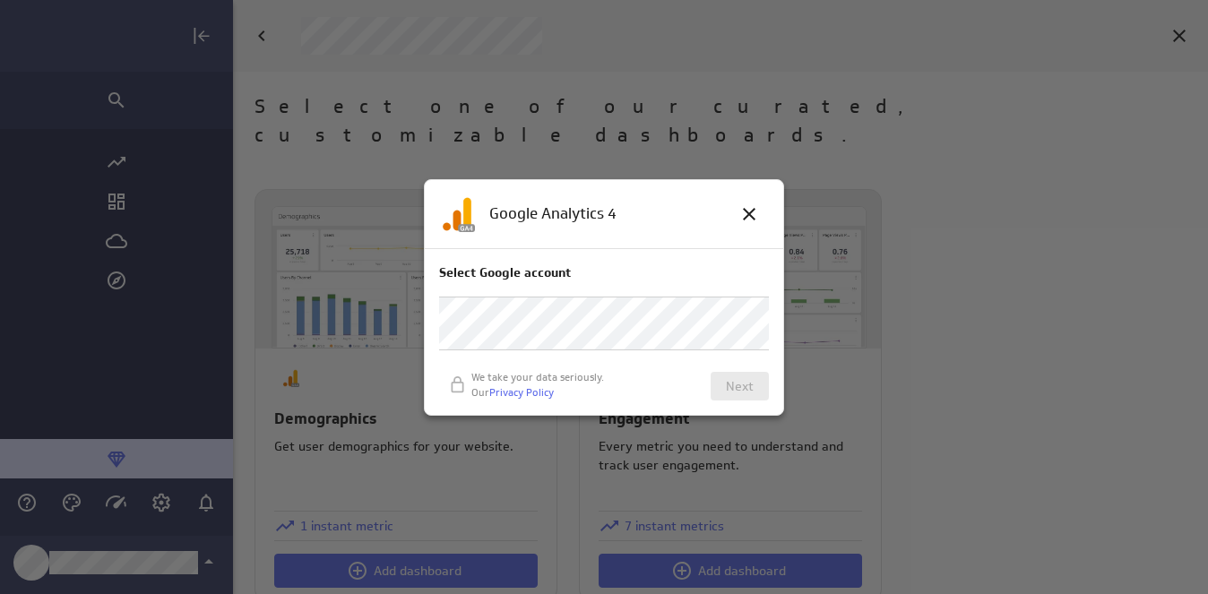
scroll to position [595, 1147]
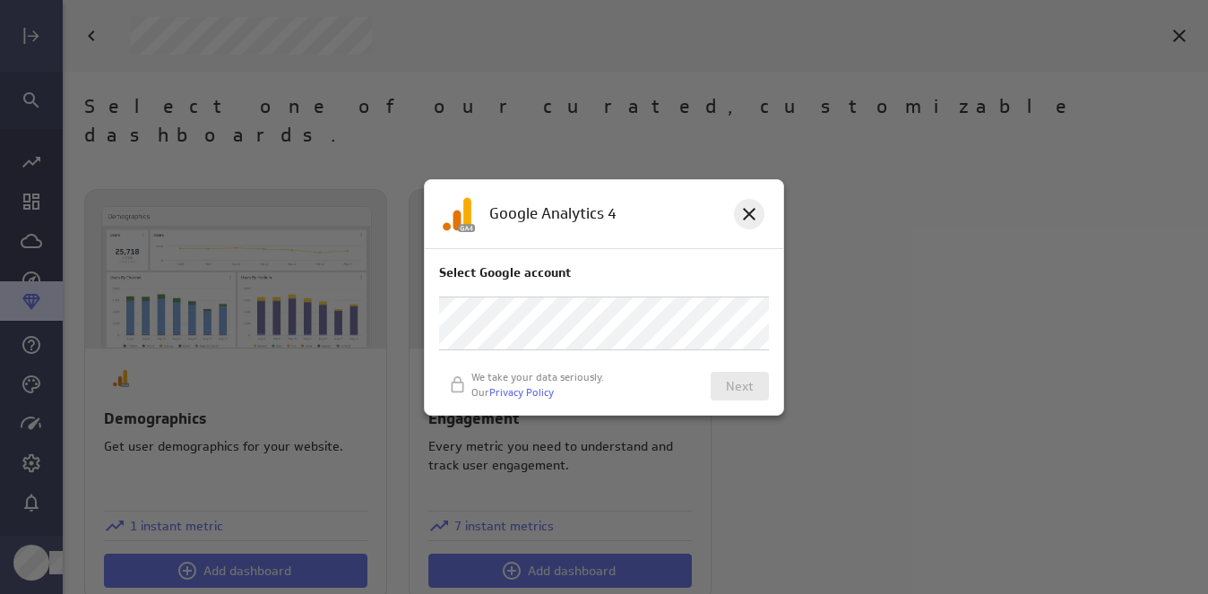
click at [744, 209] on icon at bounding box center [749, 214] width 13 height 13
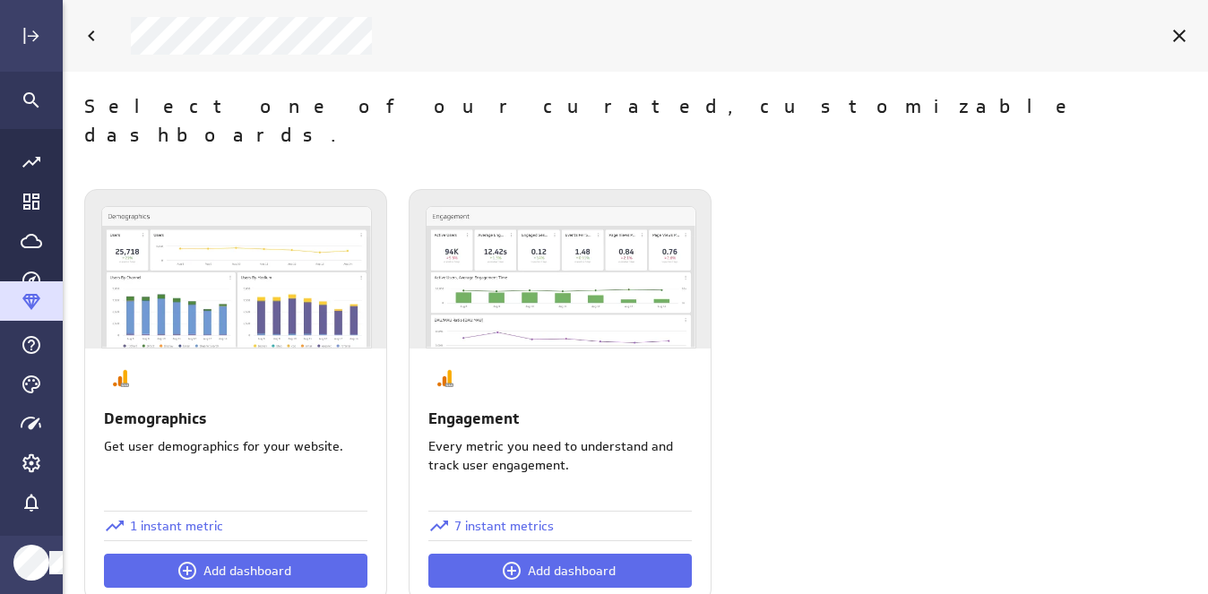
scroll to position [1, 0]
click at [472, 516] on p "7 instant metrics" at bounding box center [505, 525] width 100 height 19
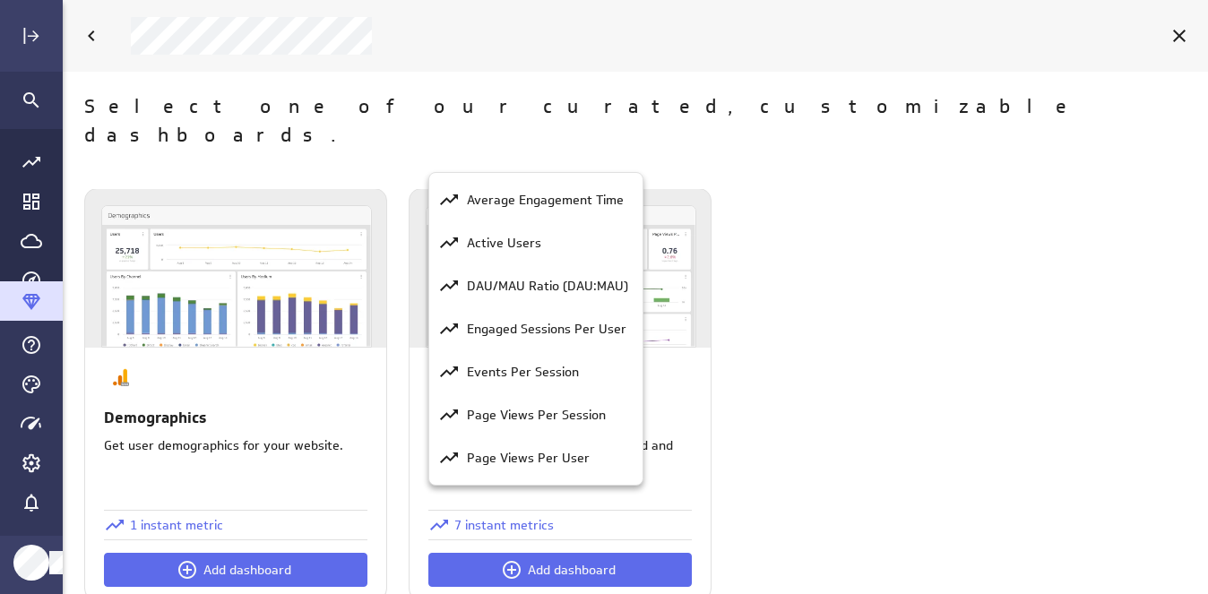
click at [203, 117] on div at bounding box center [604, 297] width 1208 height 594
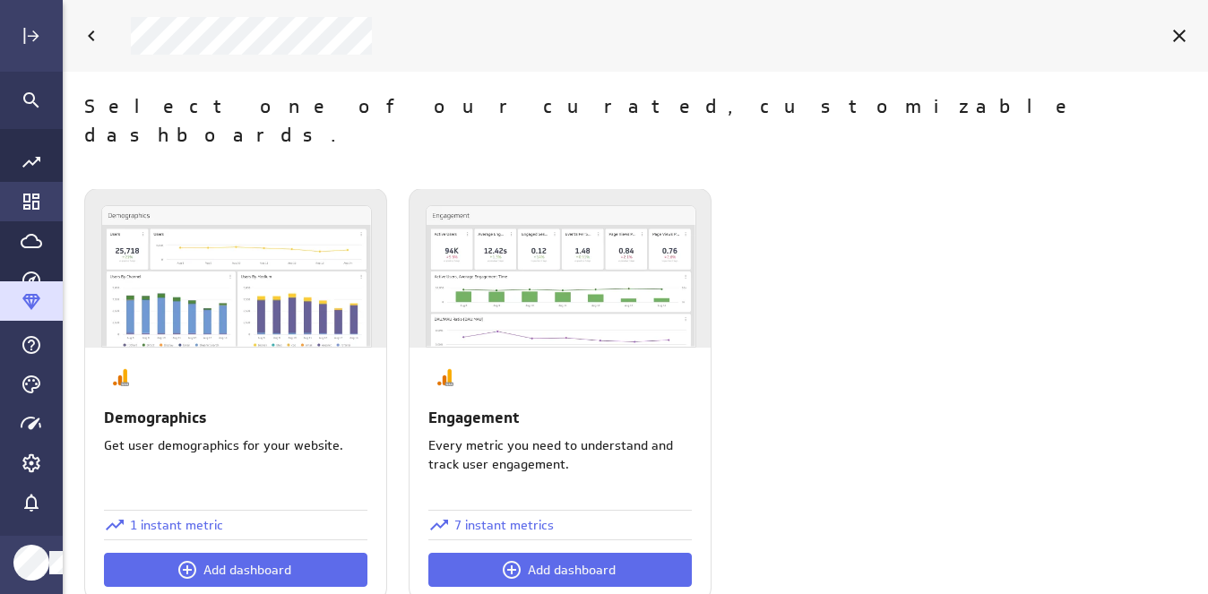
click at [27, 200] on icon "Go to Dashboard Library" at bounding box center [32, 202] width 22 height 22
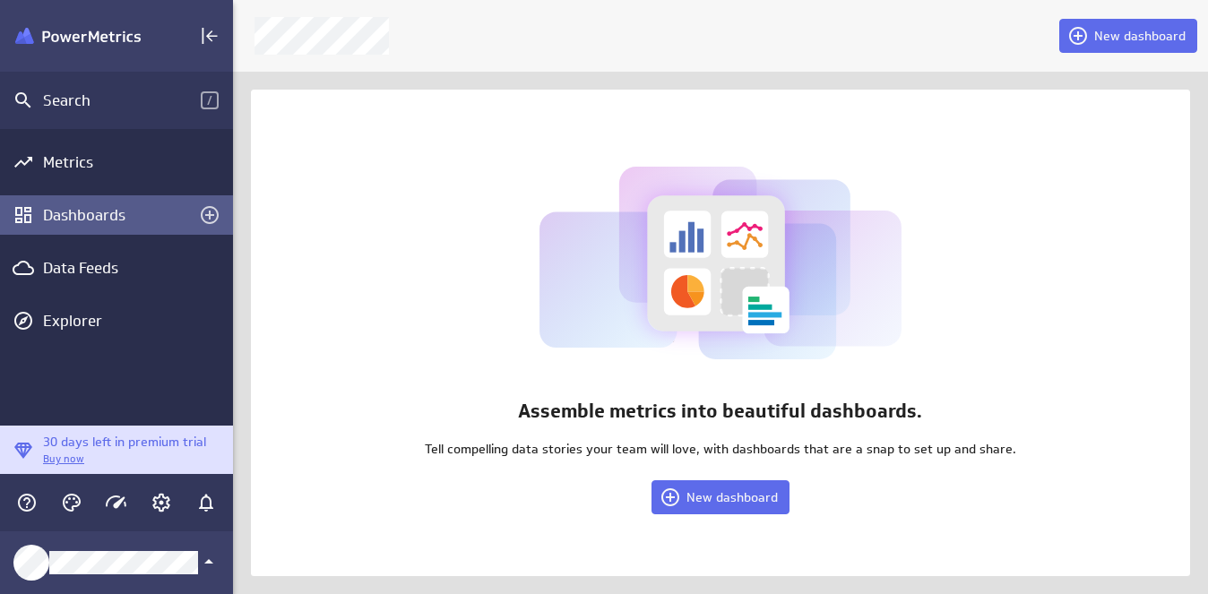
scroll to position [9, 9]
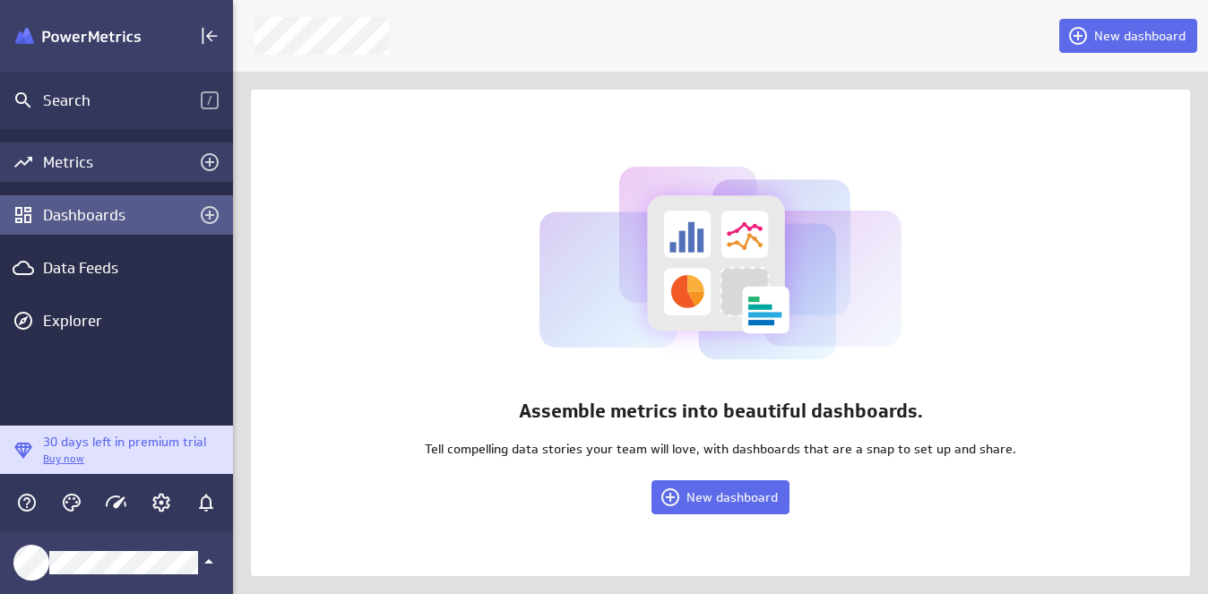
click at [72, 164] on div "Metrics" at bounding box center [116, 162] width 147 height 20
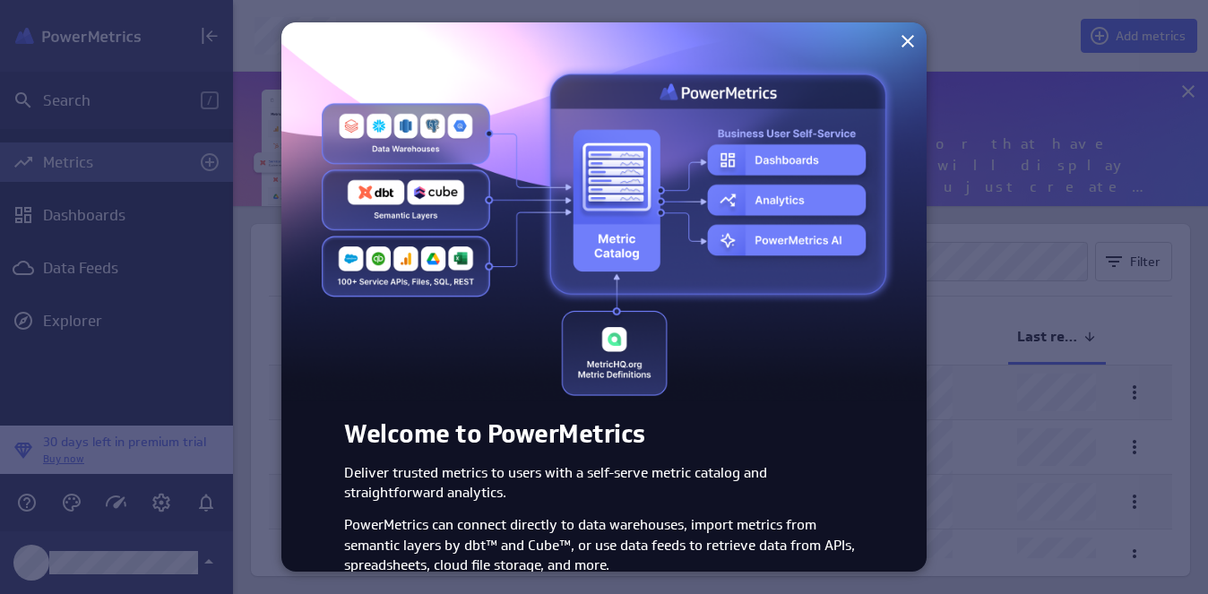
scroll to position [90, 0]
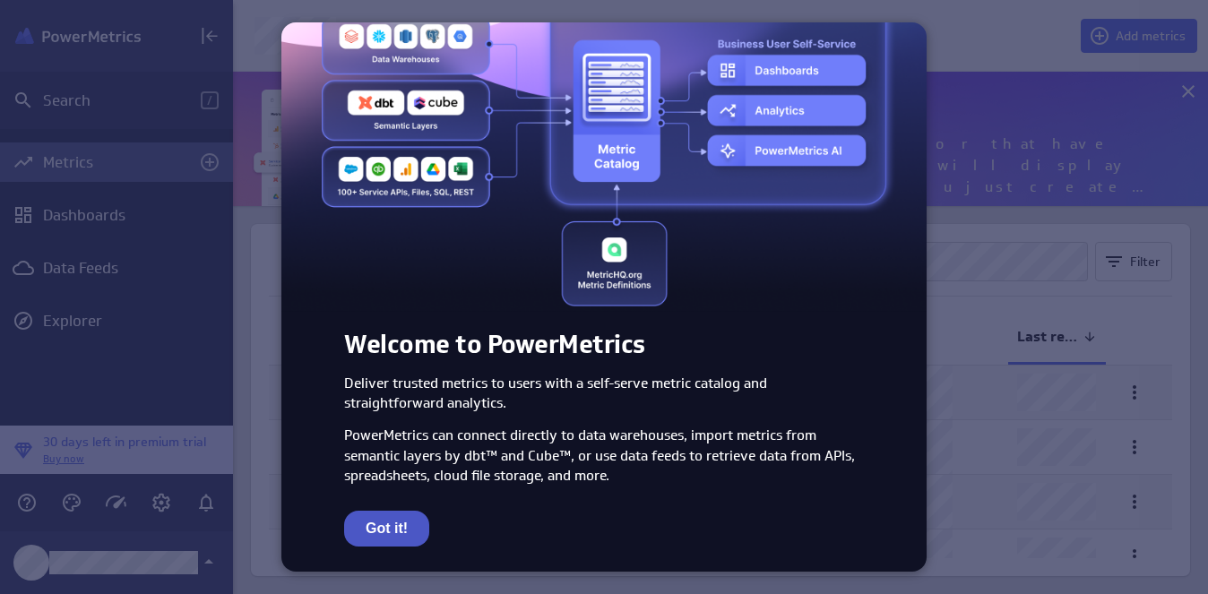
click at [381, 526] on button "Got it!" at bounding box center [386, 529] width 85 height 36
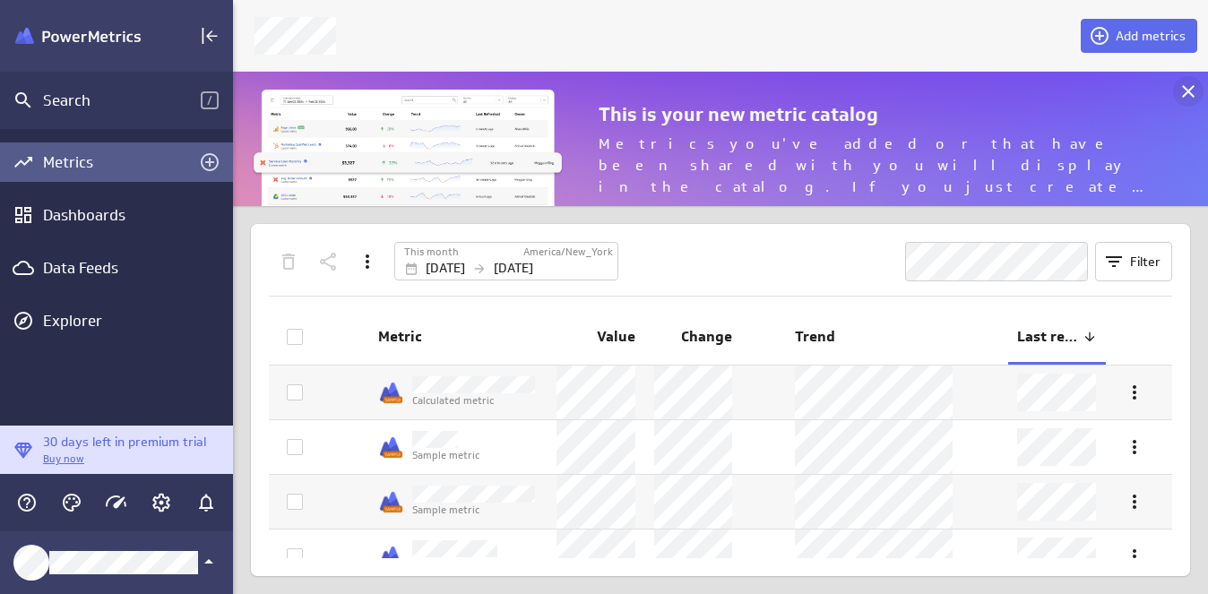
click at [1190, 92] on icon at bounding box center [1188, 91] width 13 height 13
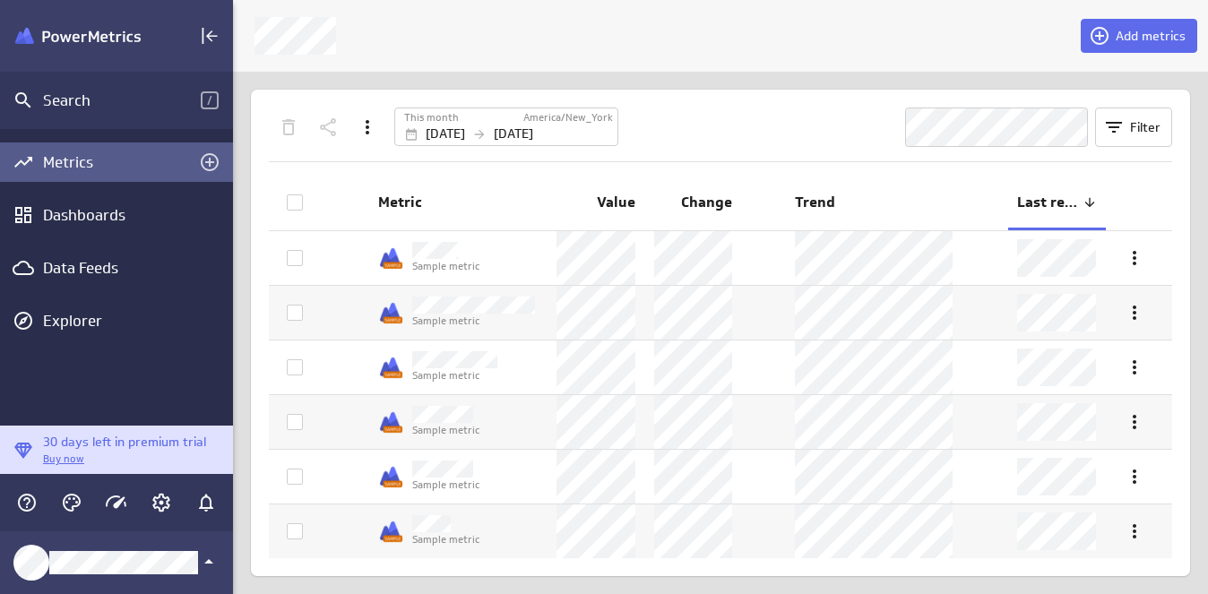
scroll to position [0, 0]
click at [1126, 39] on span "Add metrics" at bounding box center [1151, 36] width 70 height 16
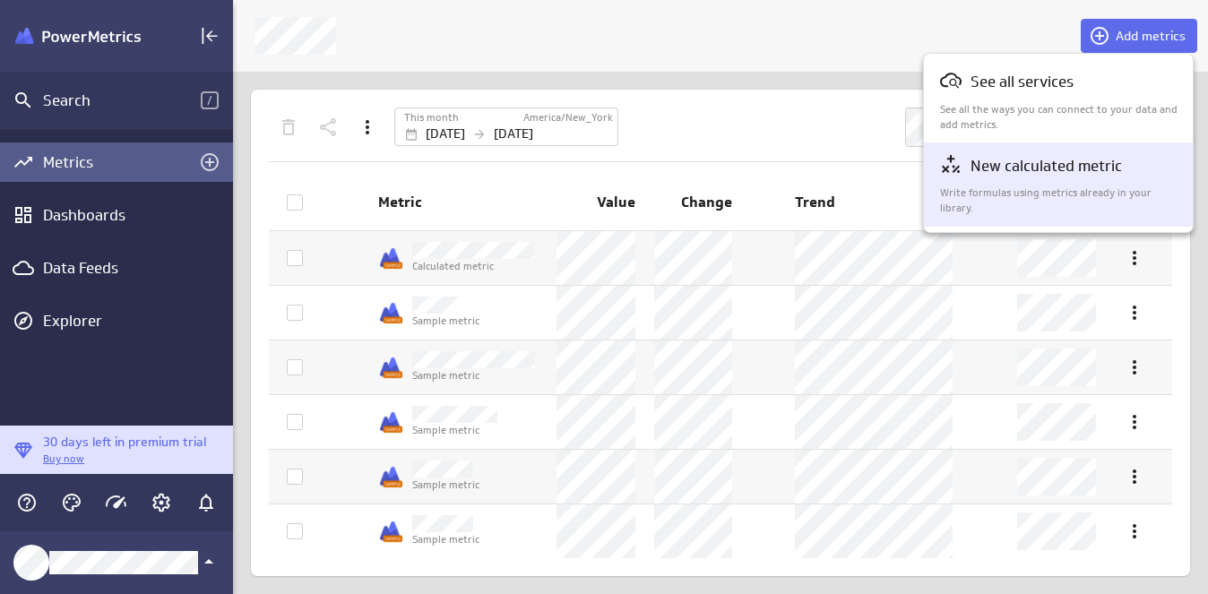
click at [1000, 175] on p "New calculated metric" at bounding box center [1047, 166] width 152 height 22
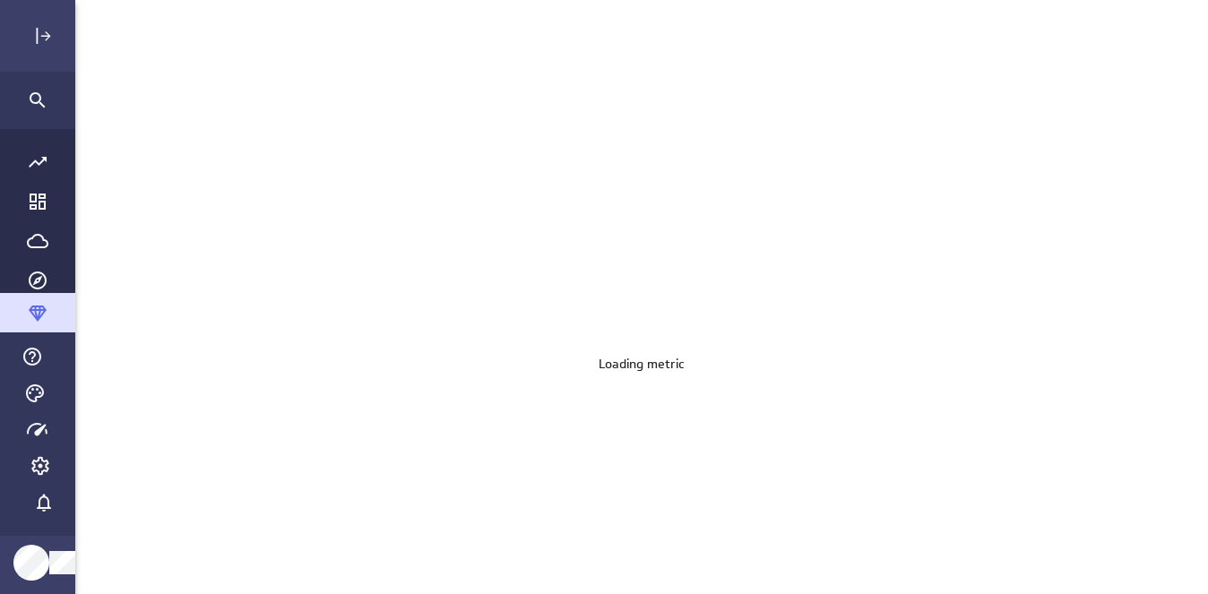
scroll to position [595, 1147]
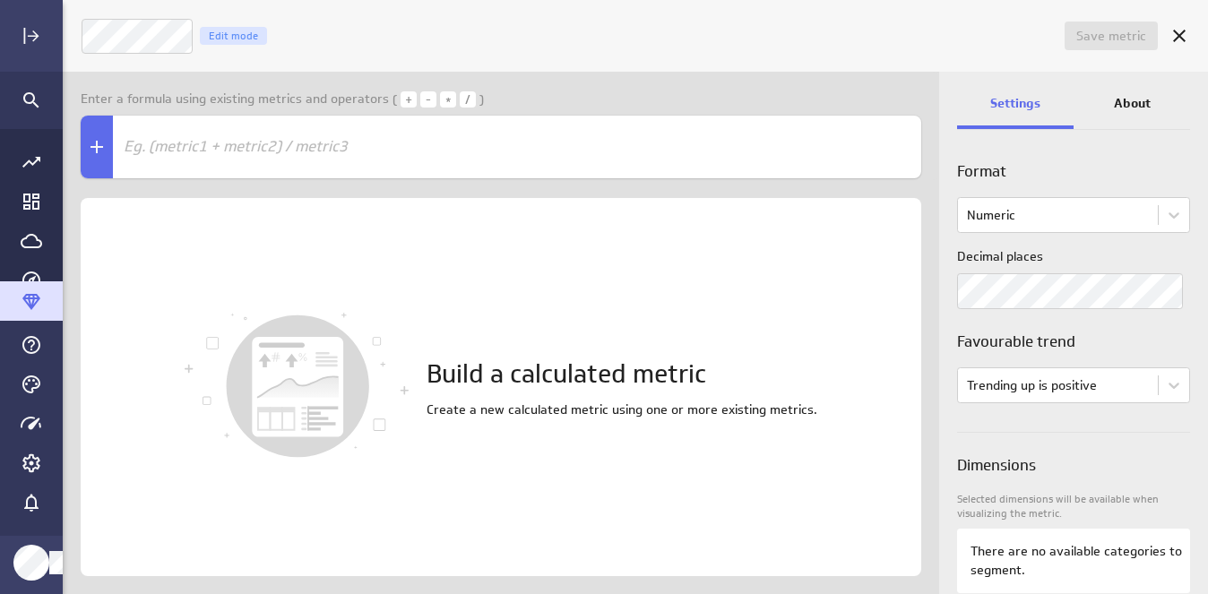
click at [333, 67] on div "Save metric Untitled Edit mode" at bounding box center [636, 36] width 1146 height 72
click at [22, 195] on icon "Go to Dashboard Library" at bounding box center [32, 202] width 22 height 22
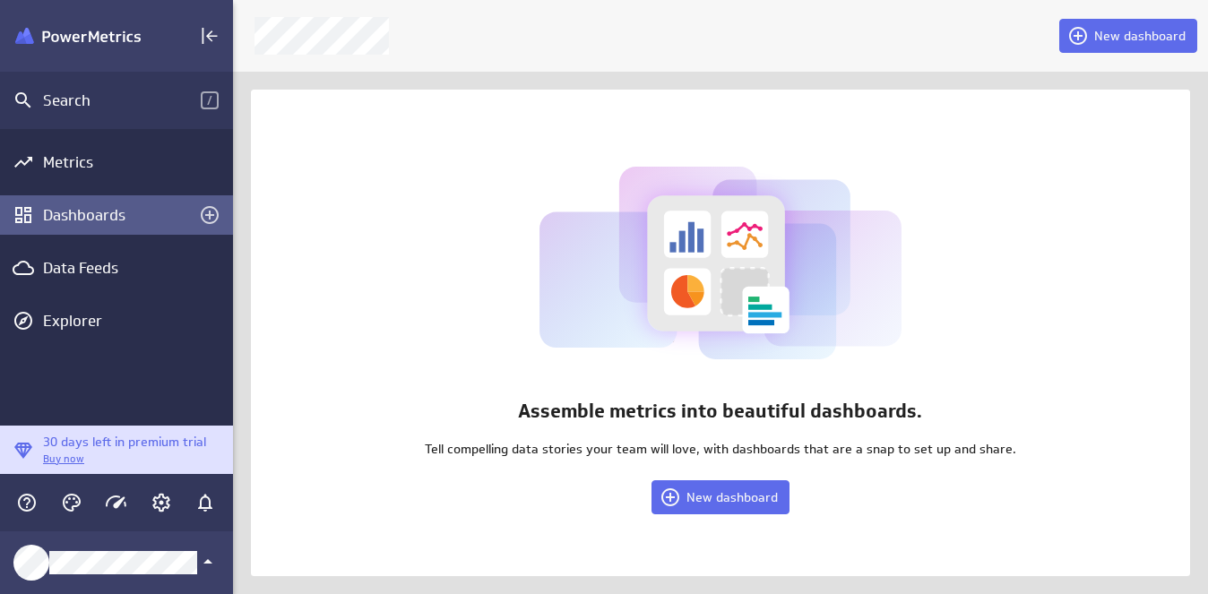
scroll to position [9, 9]
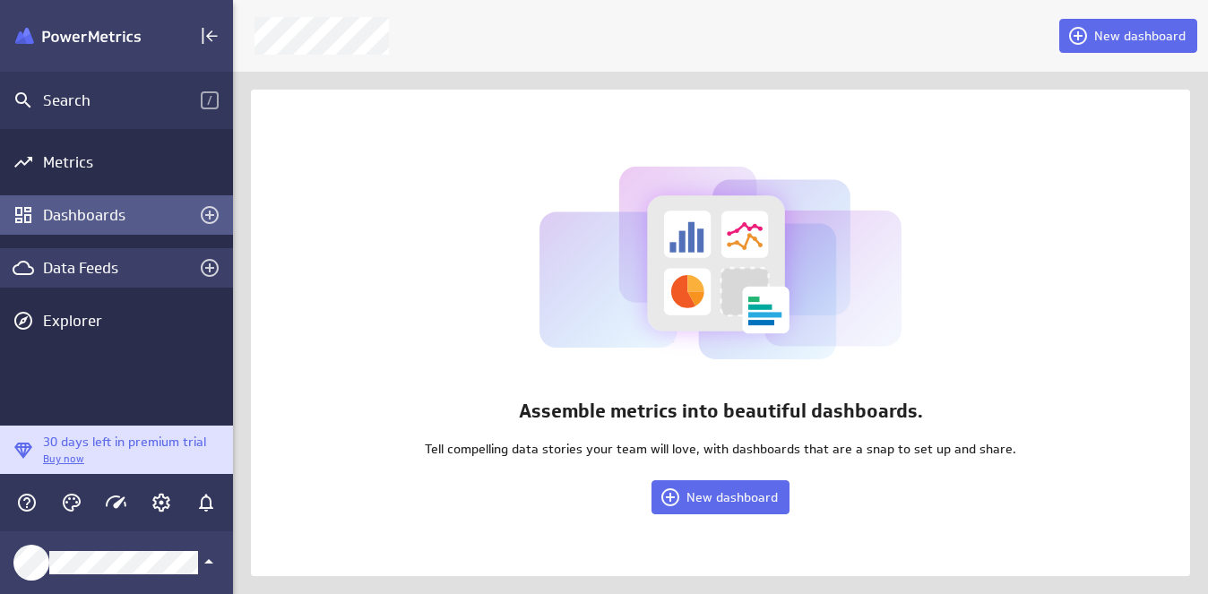
click at [66, 274] on div "Data Feeds" at bounding box center [116, 268] width 147 height 20
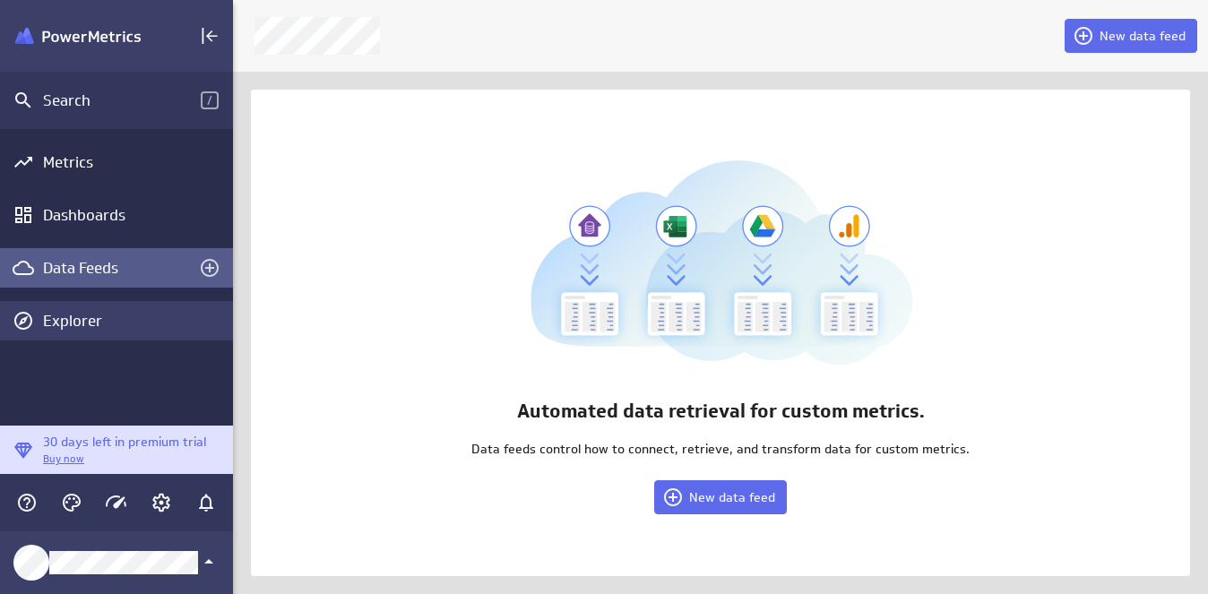
click at [65, 326] on div "Explorer" at bounding box center [136, 321] width 186 height 20
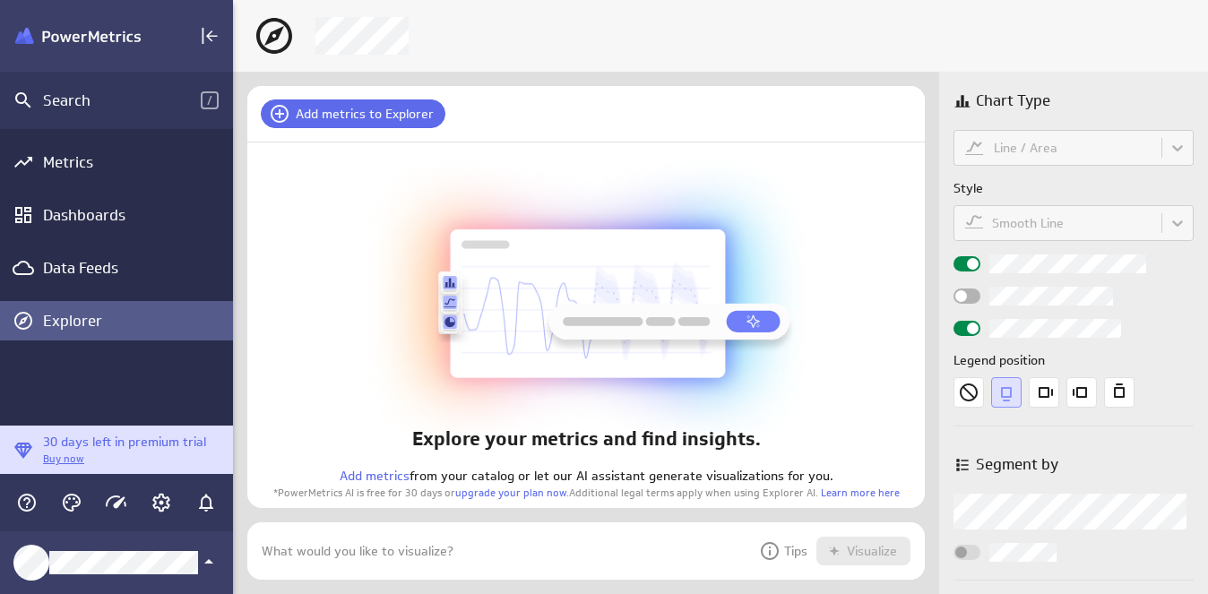
scroll to position [58, 679]
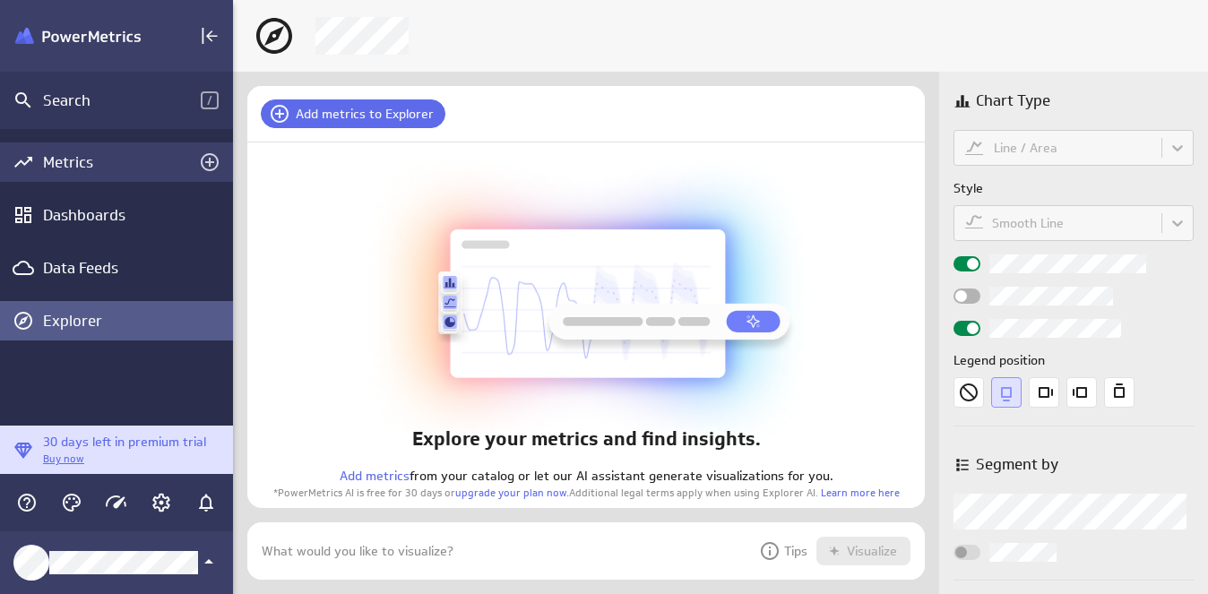
click at [62, 160] on div "Metrics" at bounding box center [116, 162] width 147 height 20
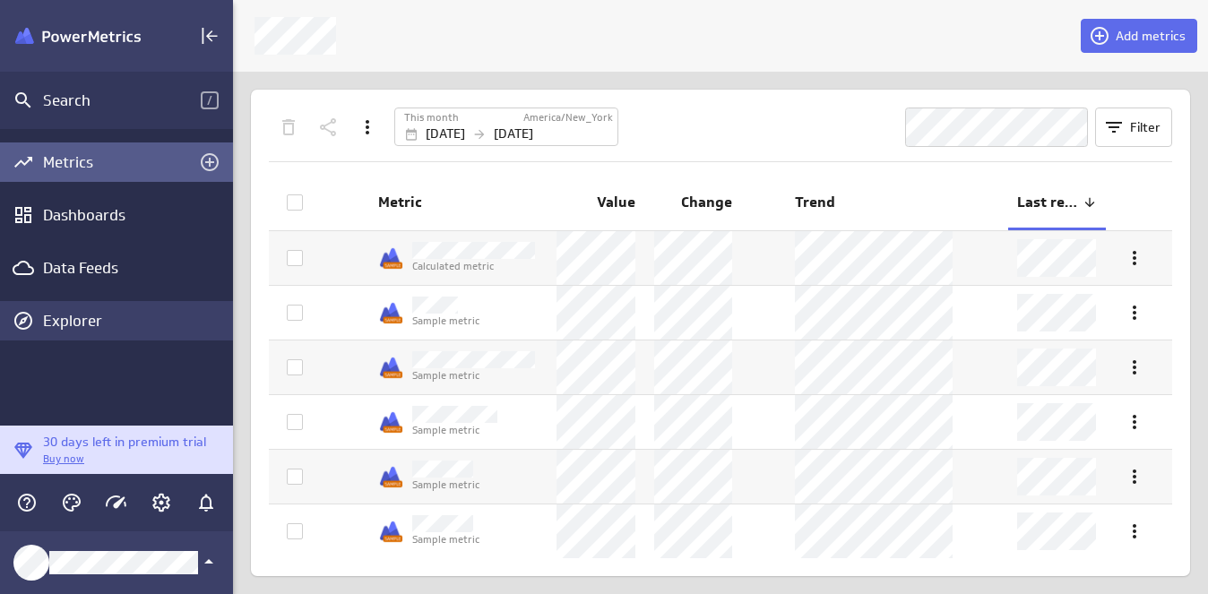
click at [82, 330] on div "Explorer" at bounding box center [136, 321] width 186 height 20
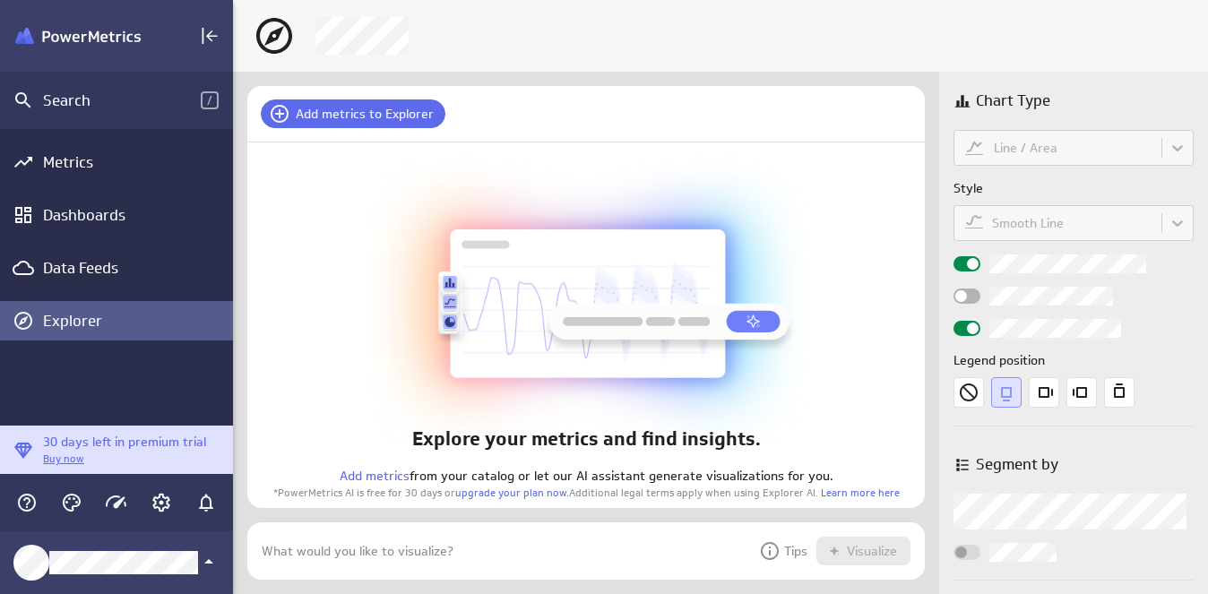
scroll to position [58, 679]
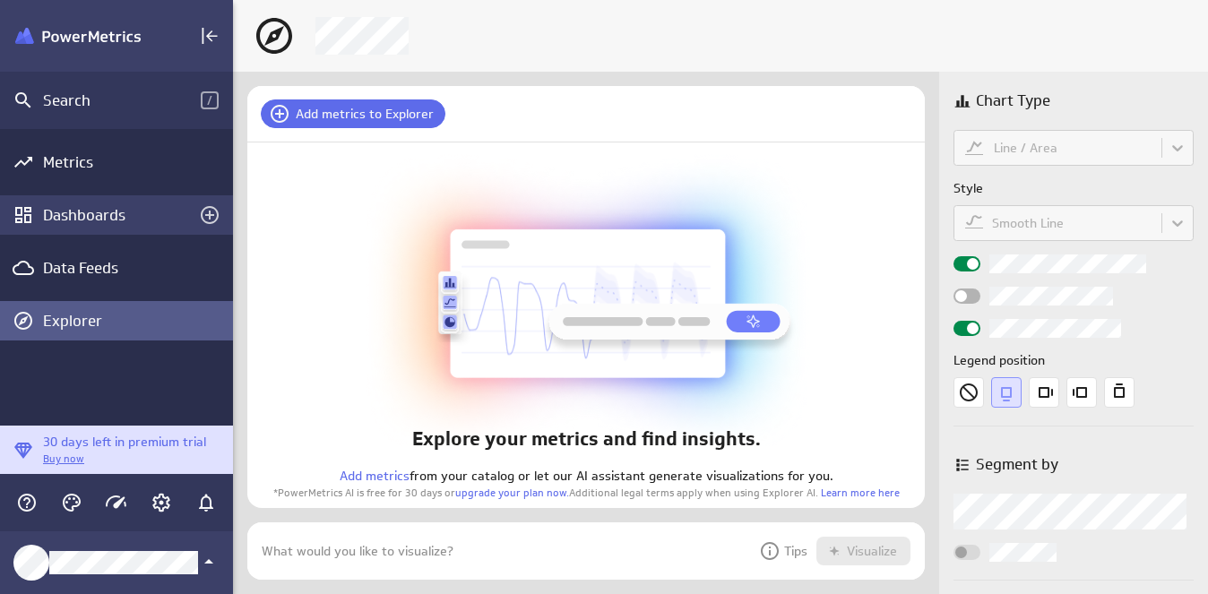
click at [88, 209] on div "Dashboards" at bounding box center [116, 215] width 147 height 20
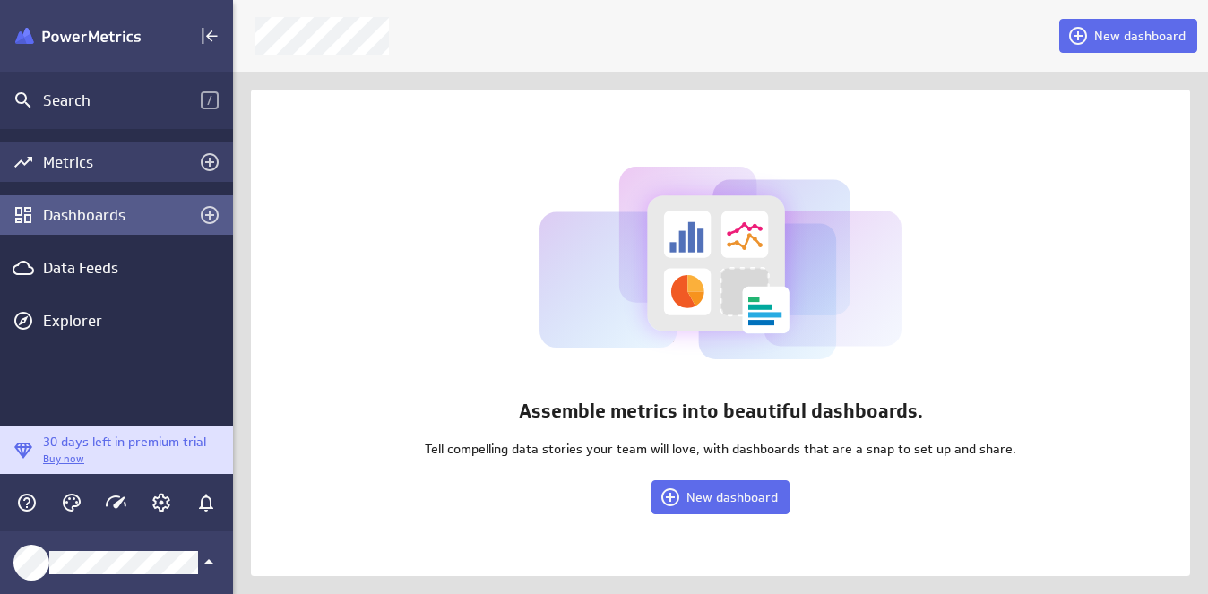
click at [84, 162] on div "Metrics" at bounding box center [116, 162] width 147 height 20
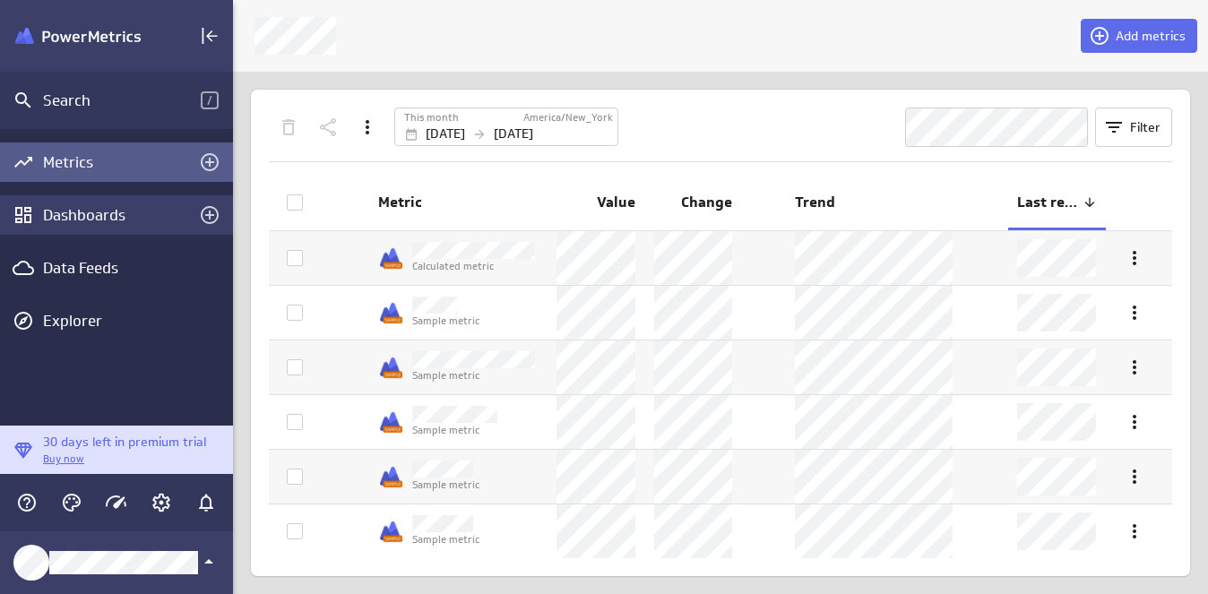
click at [91, 222] on div "Dashboards" at bounding box center [116, 215] width 147 height 20
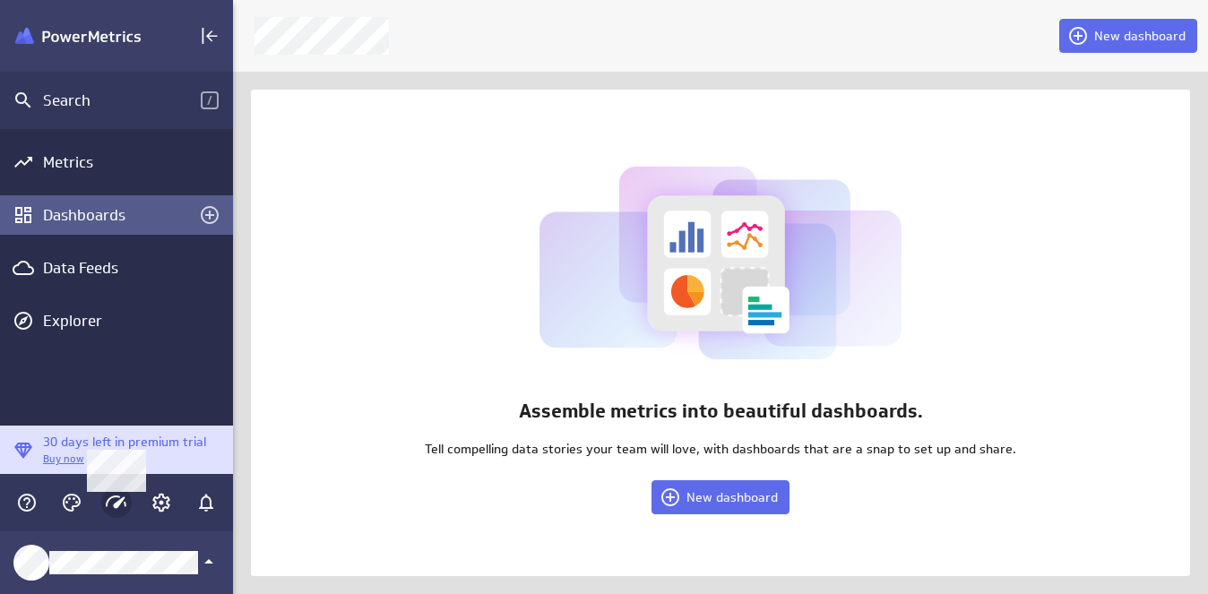
click at [120, 503] on icon "Main Menu" at bounding box center [116, 502] width 21 height 13
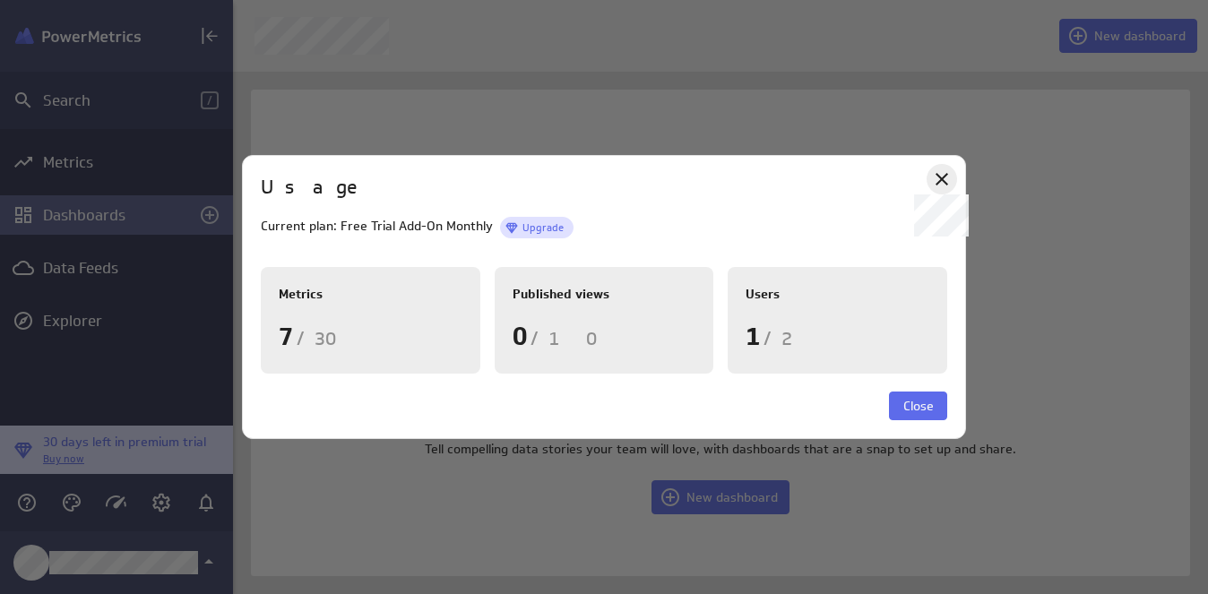
click at [941, 186] on icon at bounding box center [942, 180] width 22 height 22
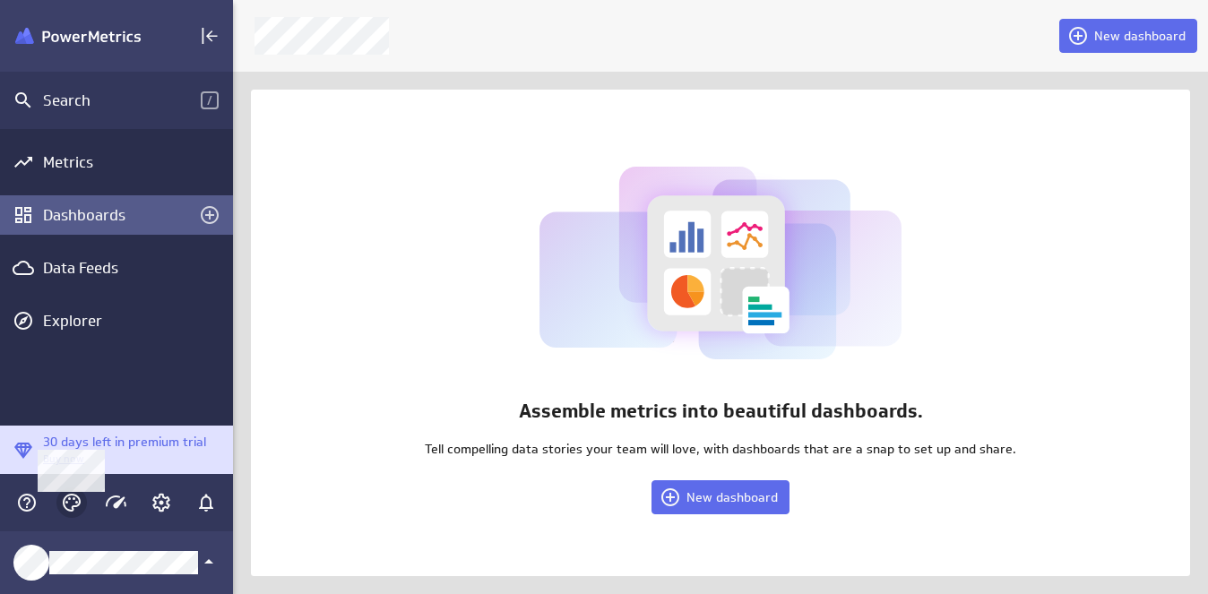
click at [71, 502] on icon "Themes" at bounding box center [72, 503] width 22 height 22
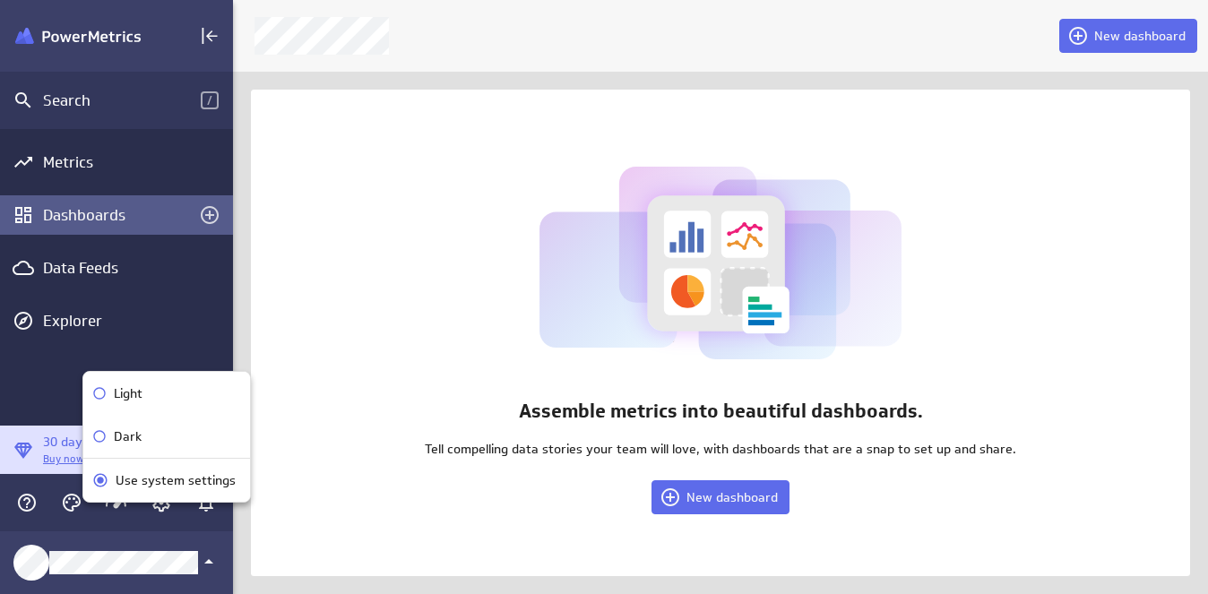
click at [24, 507] on div at bounding box center [604, 297] width 1208 height 594
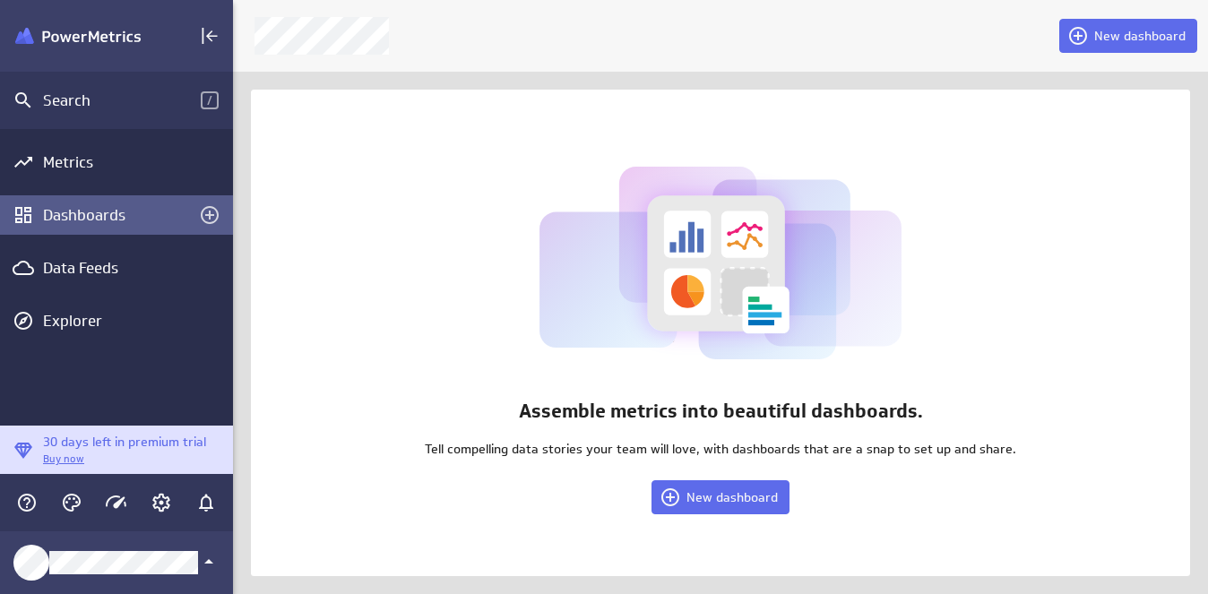
click at [24, 507] on icon "Help & PowerMetrics Assistant" at bounding box center [27, 503] width 22 height 22
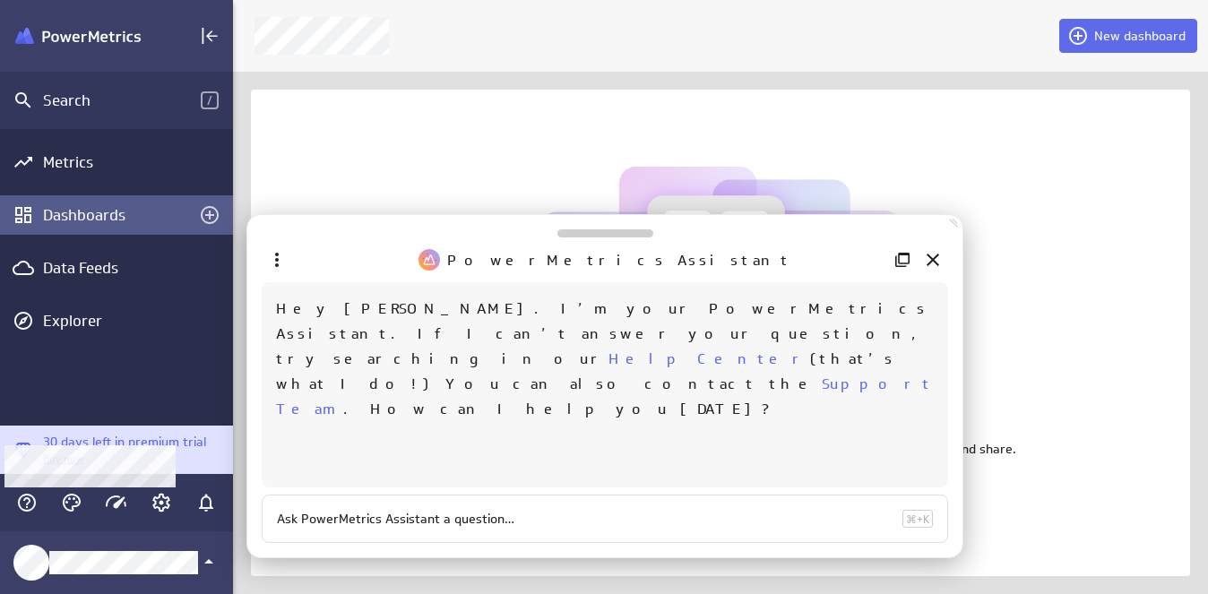
click at [24, 507] on icon "Main Menu" at bounding box center [27, 503] width 22 height 22
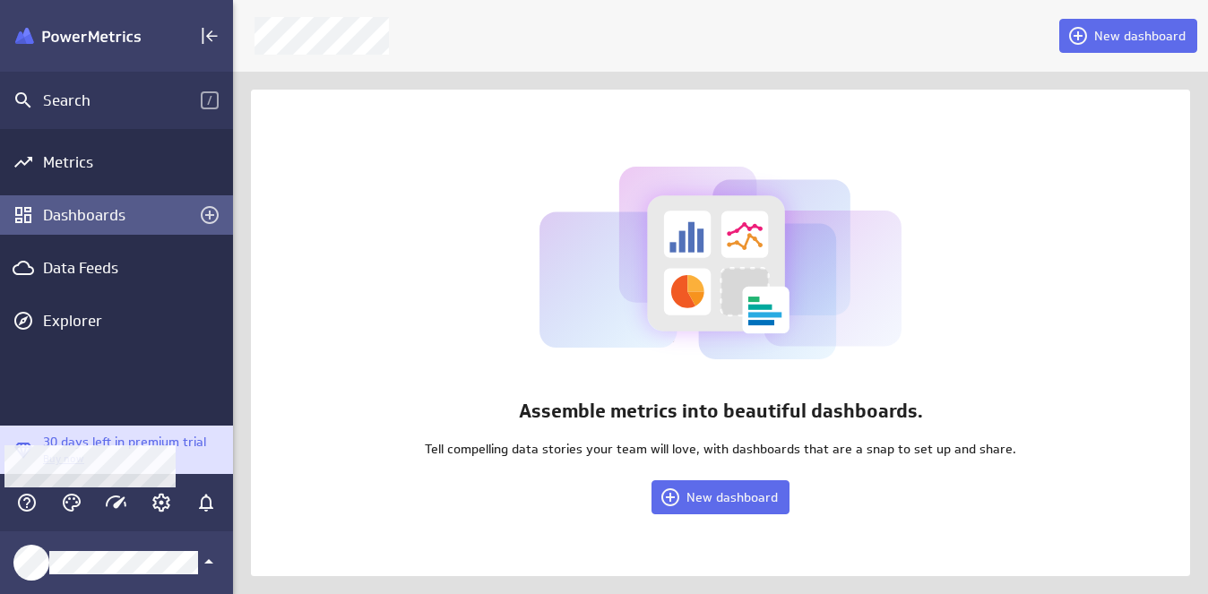
click at [24, 507] on icon "Main Menu" at bounding box center [27, 503] width 22 height 22
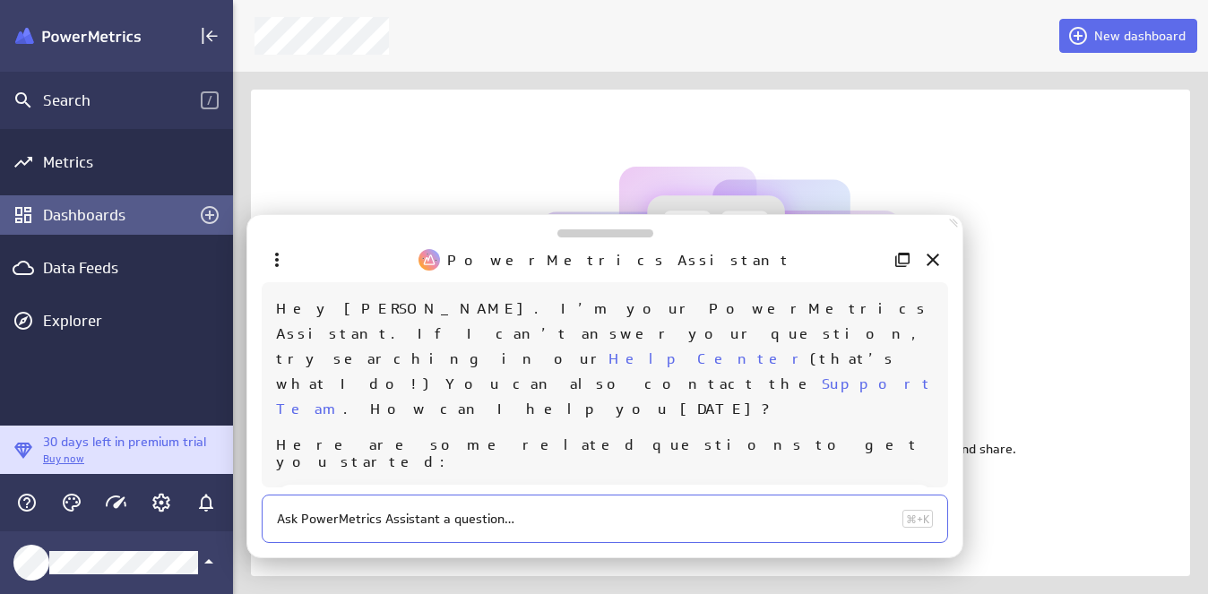
click at [432, 522] on textarea at bounding box center [586, 519] width 619 height 17
type textarea "can you embed dashboards to a website?"
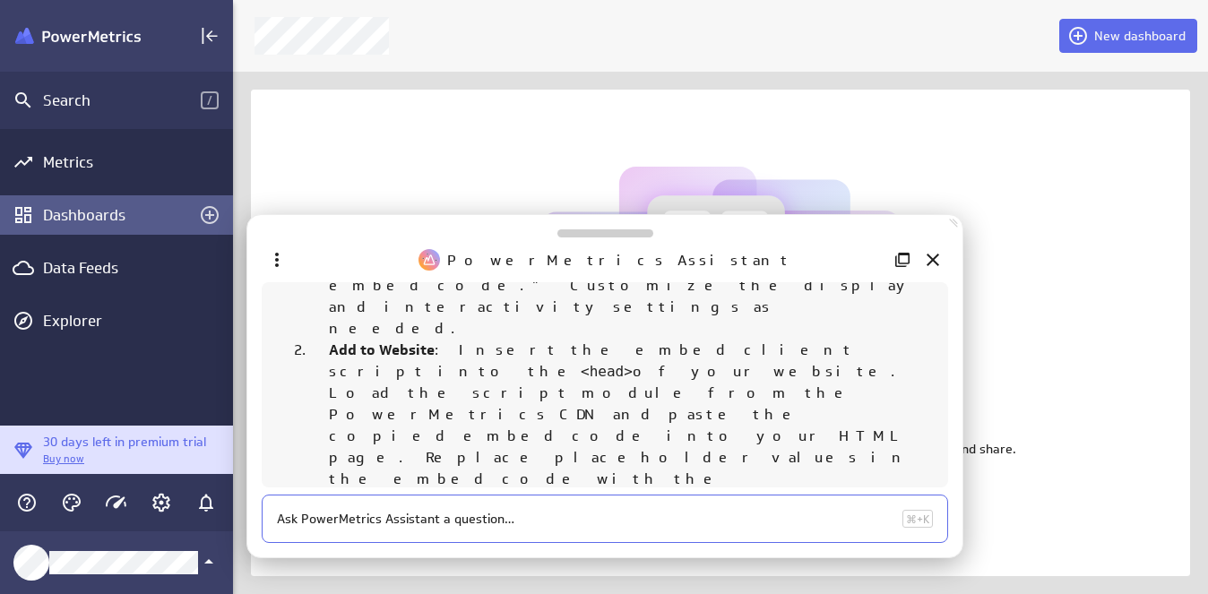
scroll to position [299, 0]
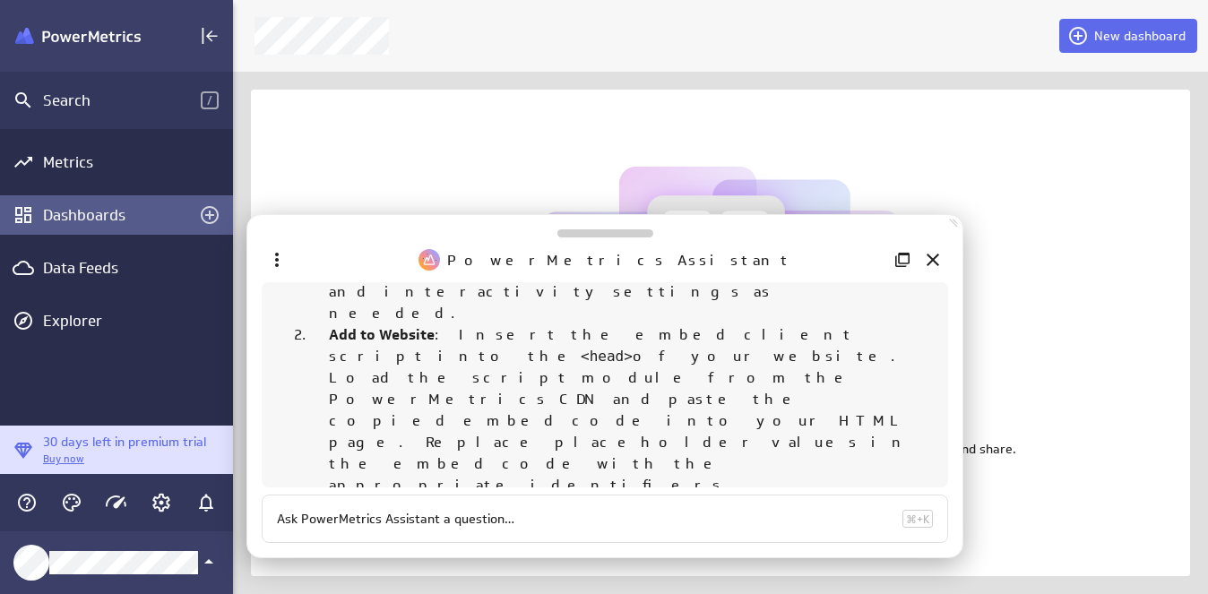
click at [470, 148] on div "Assemble metrics into beautiful dashboards. Tell compelling data stories your t…" at bounding box center [720, 333] width 939 height 487
click at [939, 262] on icon "Close" at bounding box center [933, 260] width 22 height 22
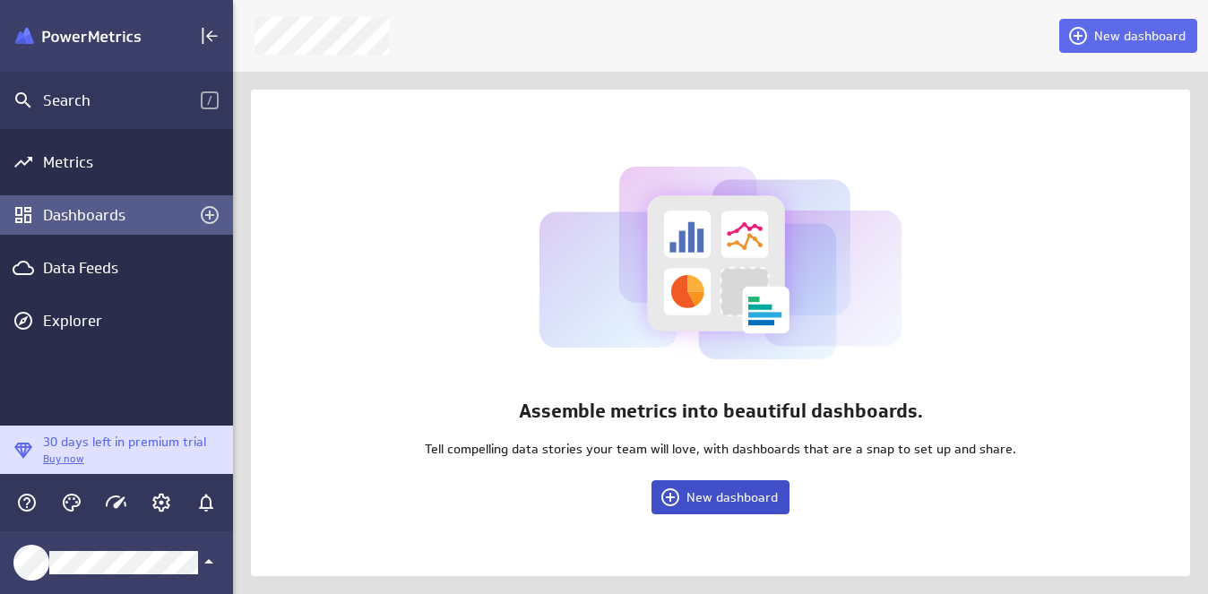
click at [717, 509] on button "New dashboard" at bounding box center [721, 497] width 138 height 34
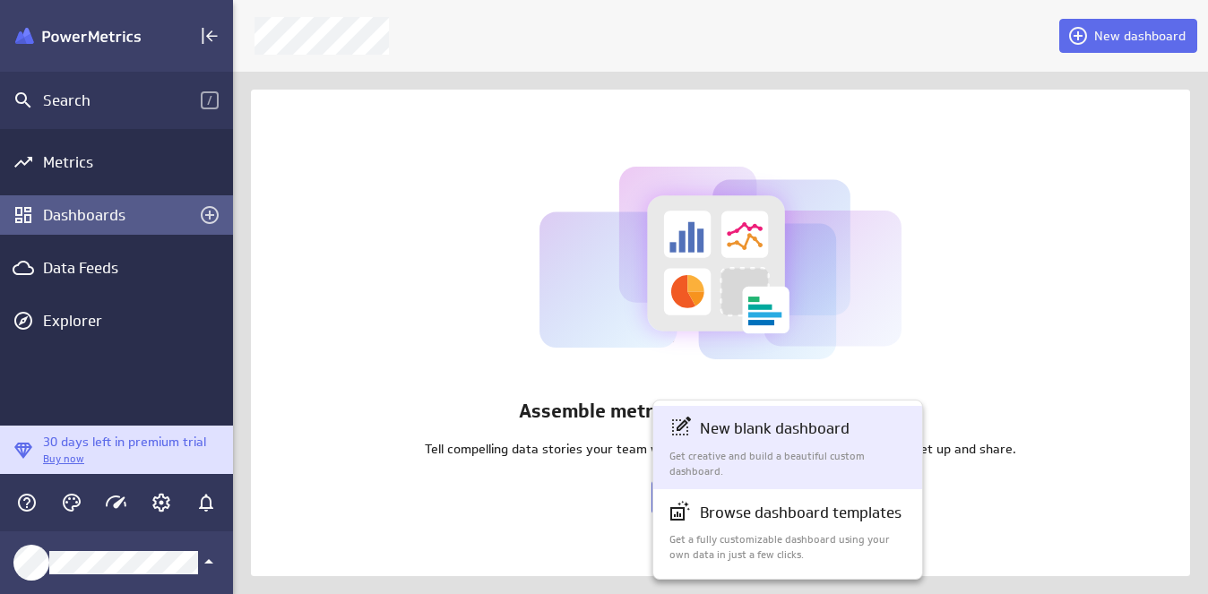
click at [739, 433] on p "New blank dashboard" at bounding box center [775, 429] width 150 height 22
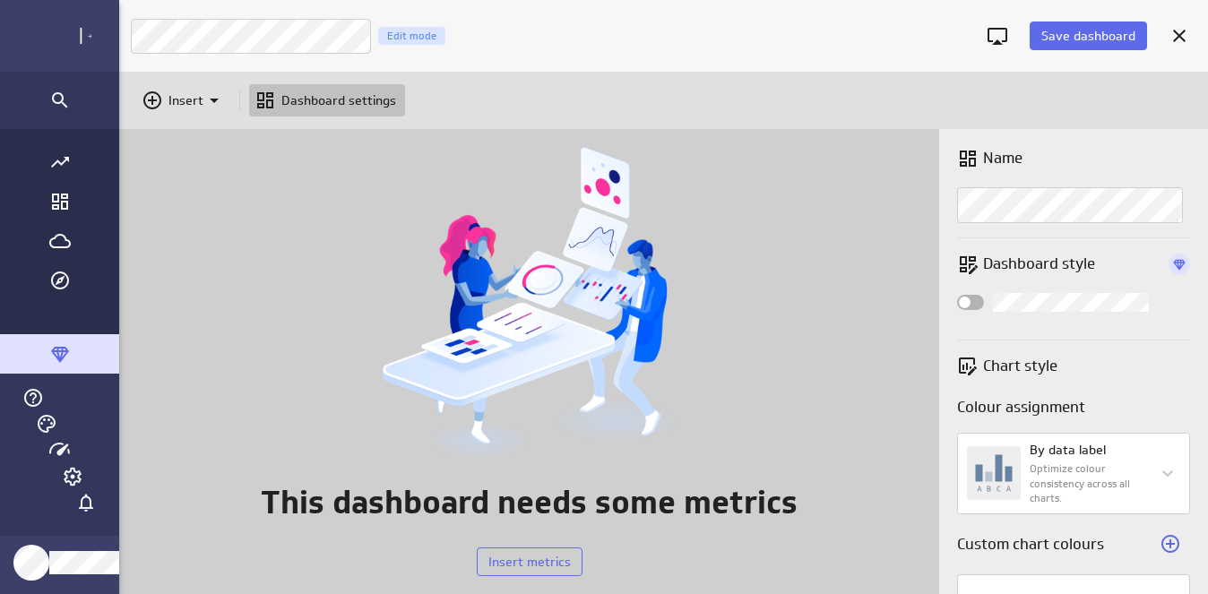
scroll to position [595, 1147]
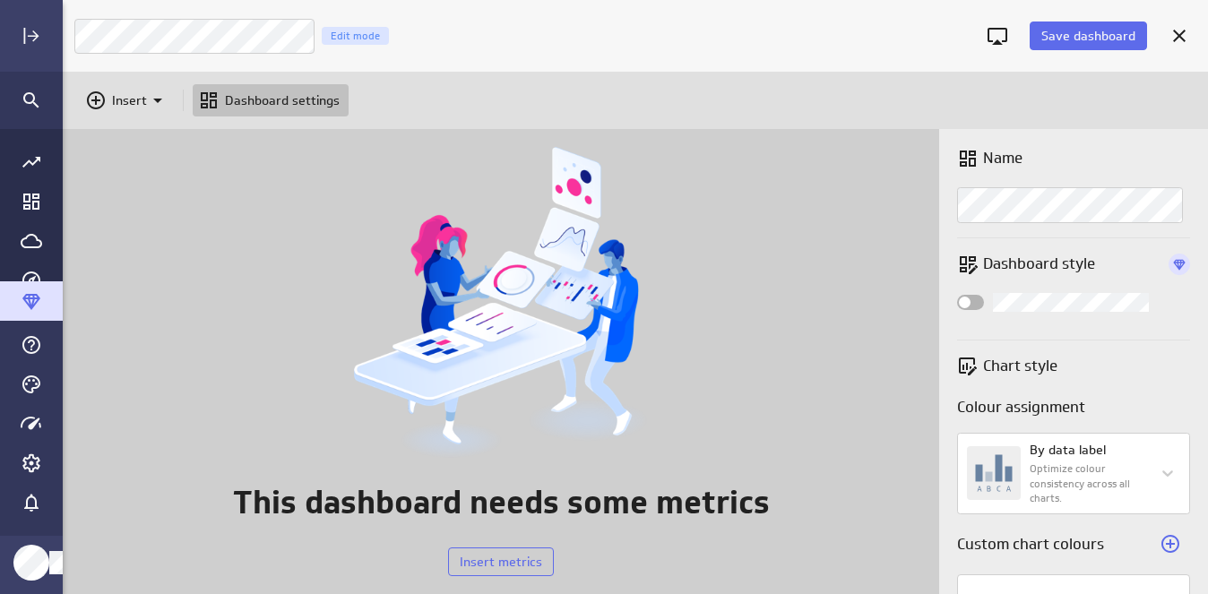
click at [574, 247] on img at bounding box center [500, 302] width 403 height 311
click at [771, 107] on div "Insert Dashboard settings" at bounding box center [636, 100] width 1146 height 57
click at [137, 106] on p "Insert" at bounding box center [129, 100] width 35 height 19
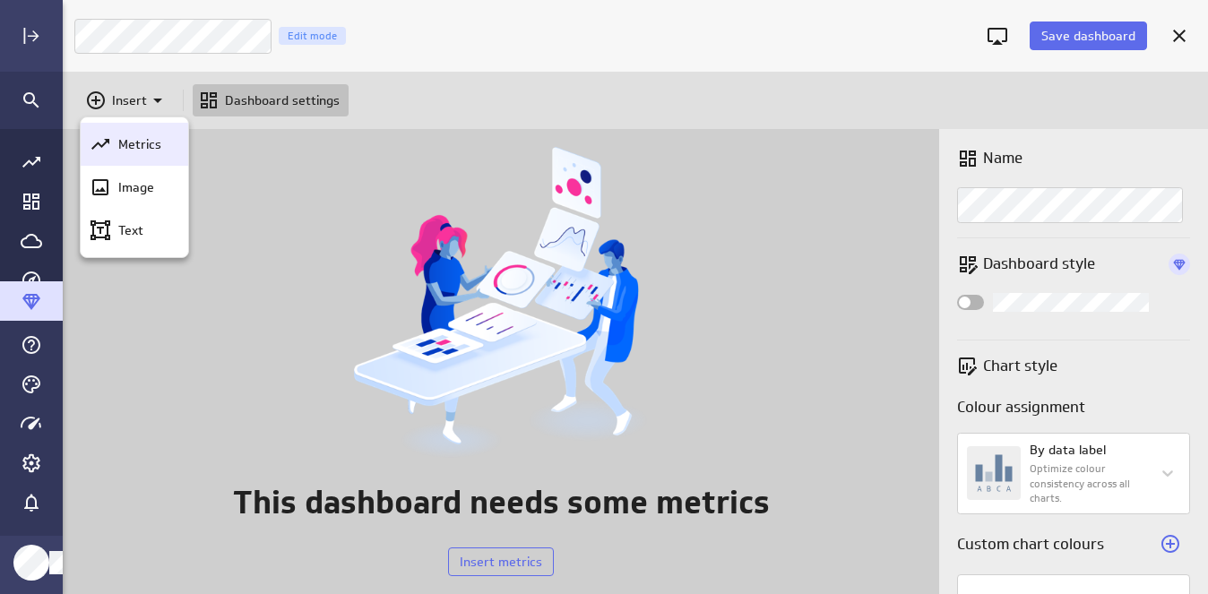
click at [133, 149] on p "Metrics" at bounding box center [139, 144] width 43 height 19
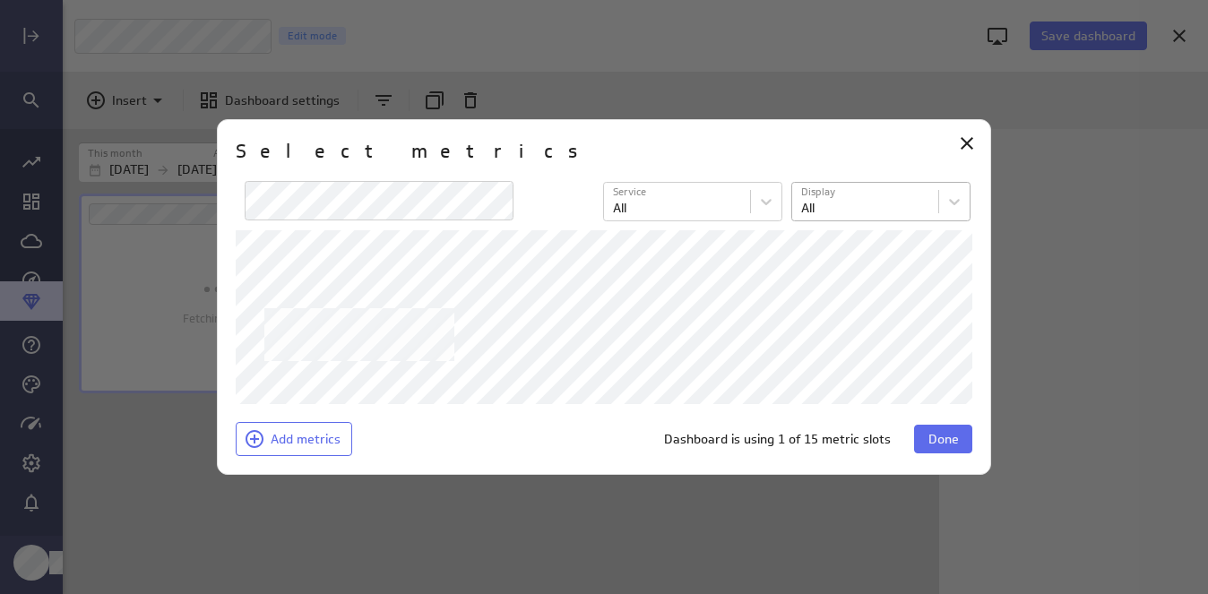
scroll to position [405, 853]
click at [955, 440] on span "Done" at bounding box center [944, 439] width 30 height 16
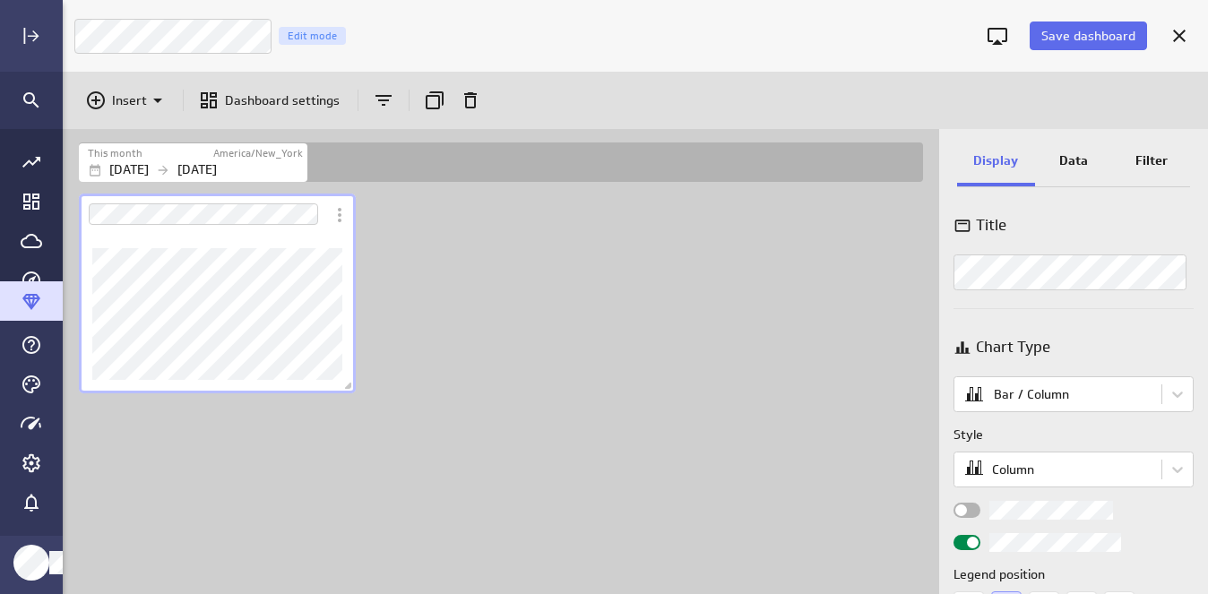
click at [492, 320] on div "Dashboard content with 1 widget" at bounding box center [504, 392] width 859 height 404
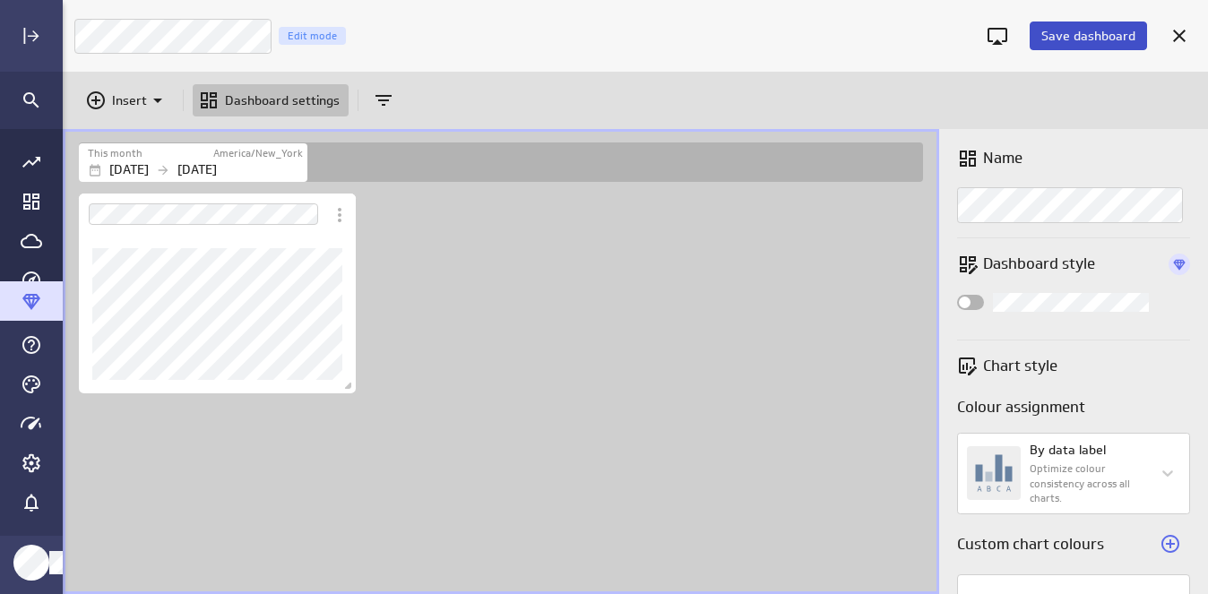
click at [1078, 45] on button "Save dashboard" at bounding box center [1088, 36] width 117 height 29
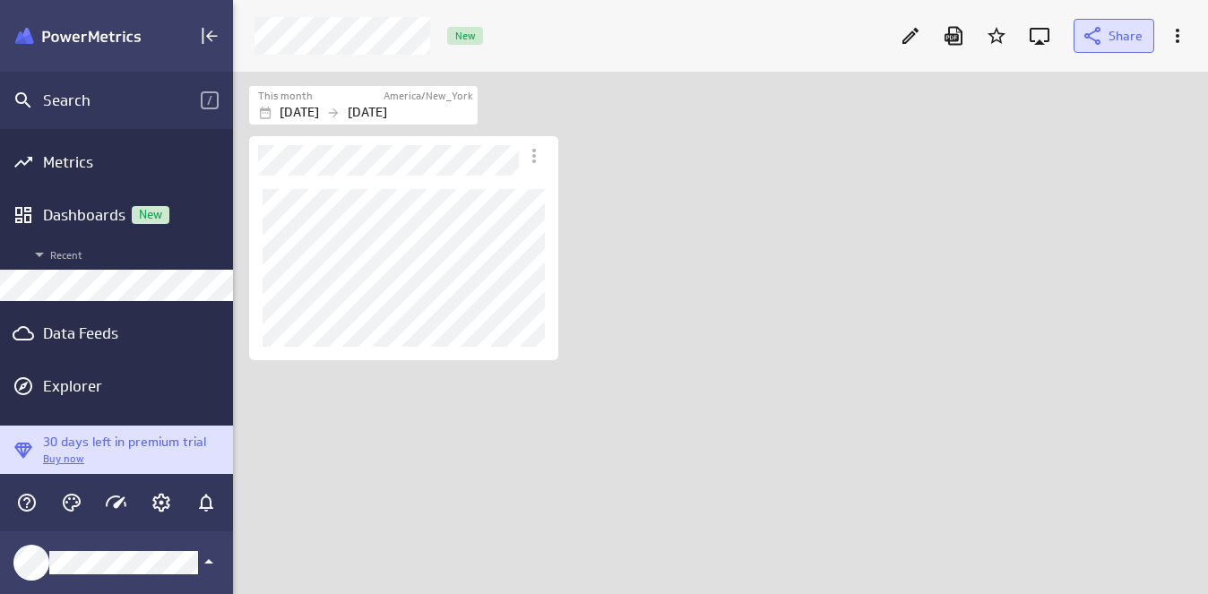
click at [1127, 40] on span "Share" at bounding box center [1126, 36] width 34 height 16
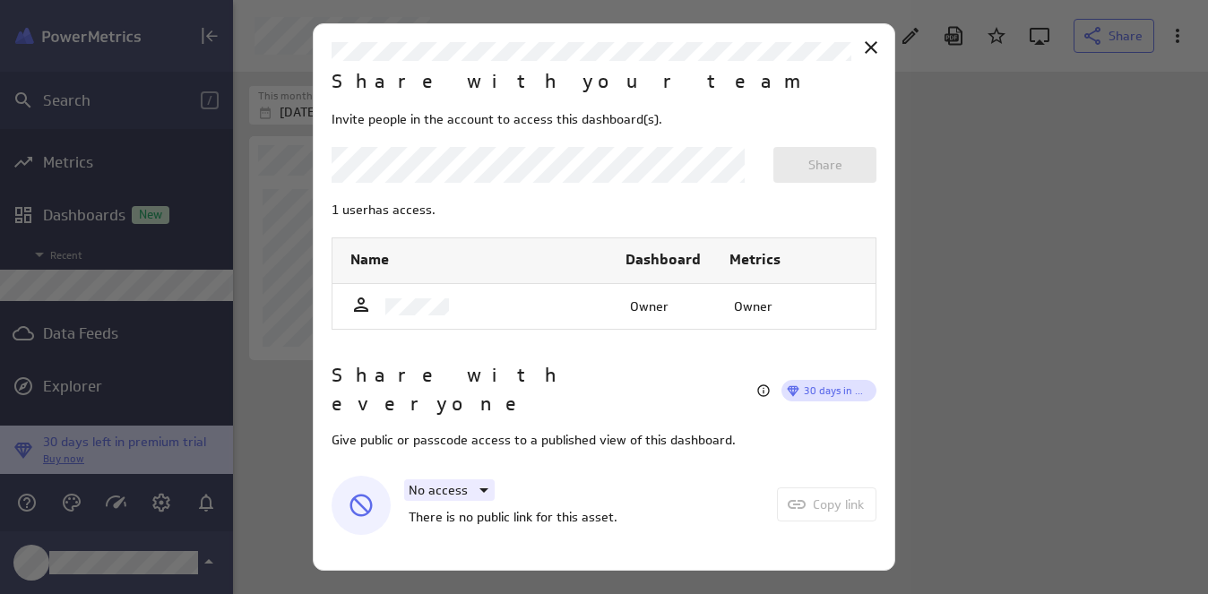
click at [461, 480] on div "No access" at bounding box center [449, 491] width 91 height 22
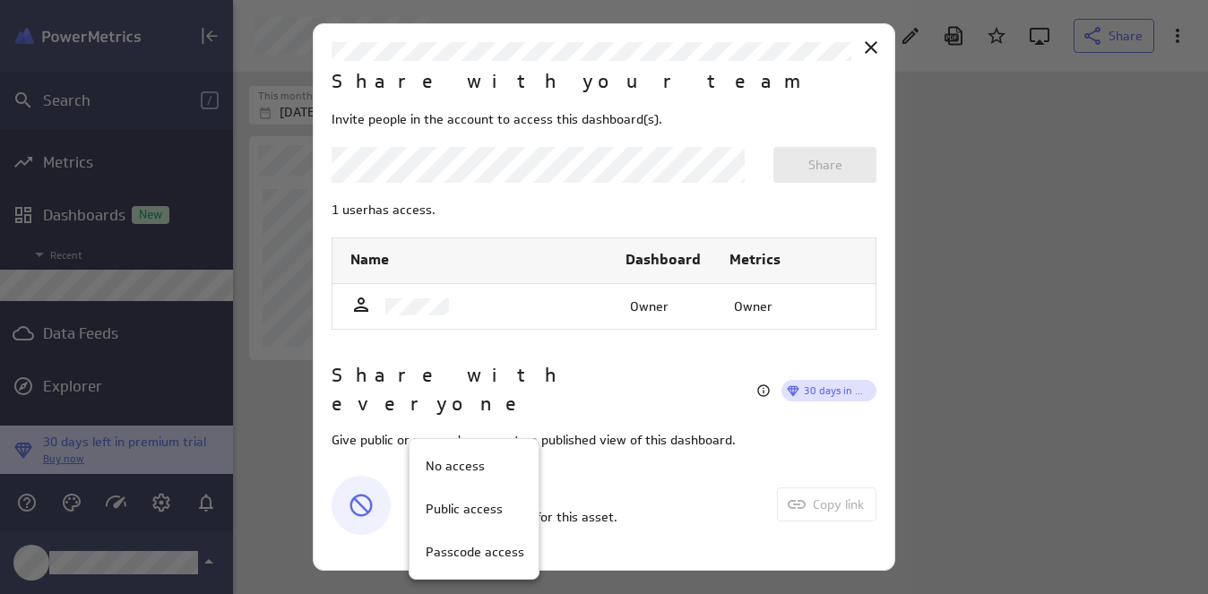
click at [641, 481] on div at bounding box center [604, 297] width 1208 height 594
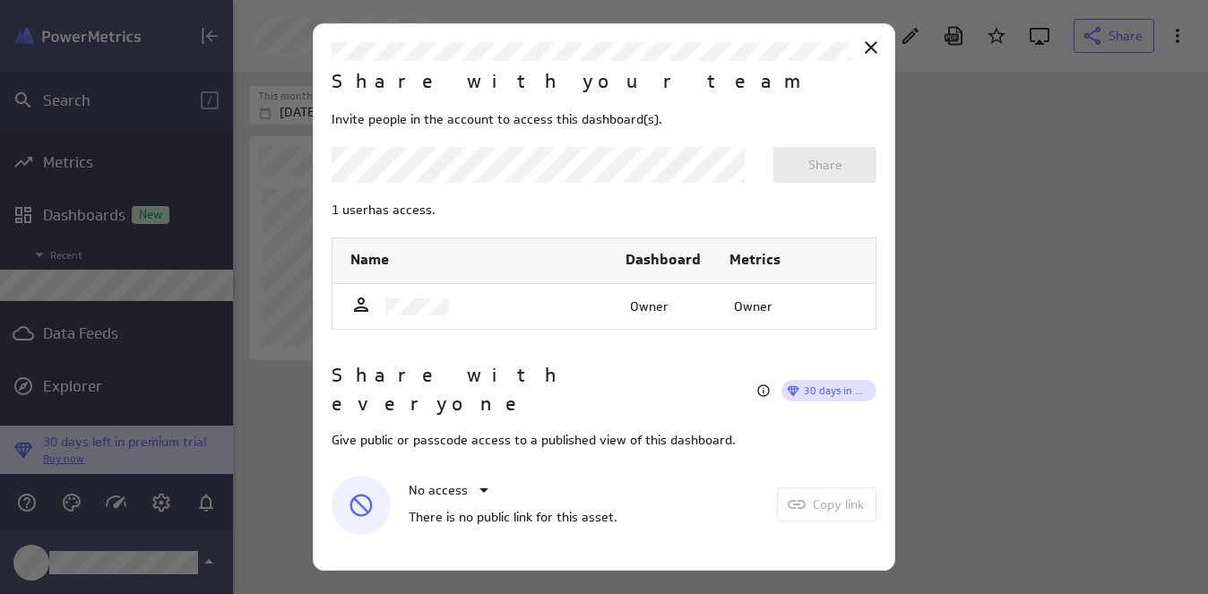
click at [443, 184] on body "Search / Metrics Dashboards New Recent Data Feeds Explorer 30 days left in prem…" at bounding box center [604, 297] width 1208 height 594
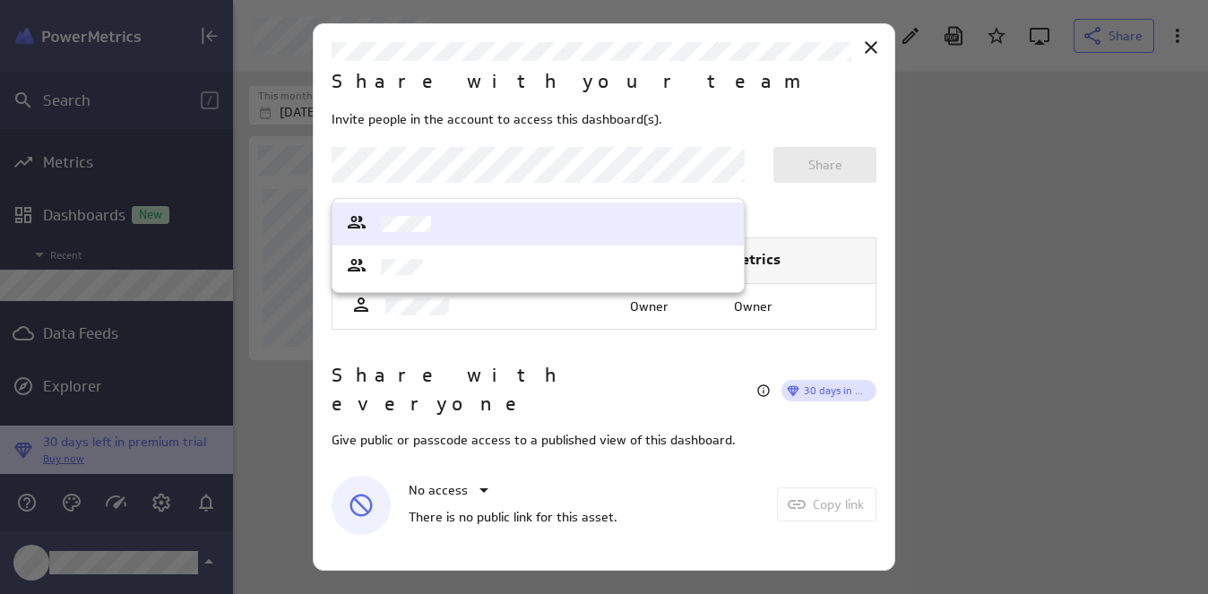
click at [631, 106] on div at bounding box center [604, 297] width 1208 height 594
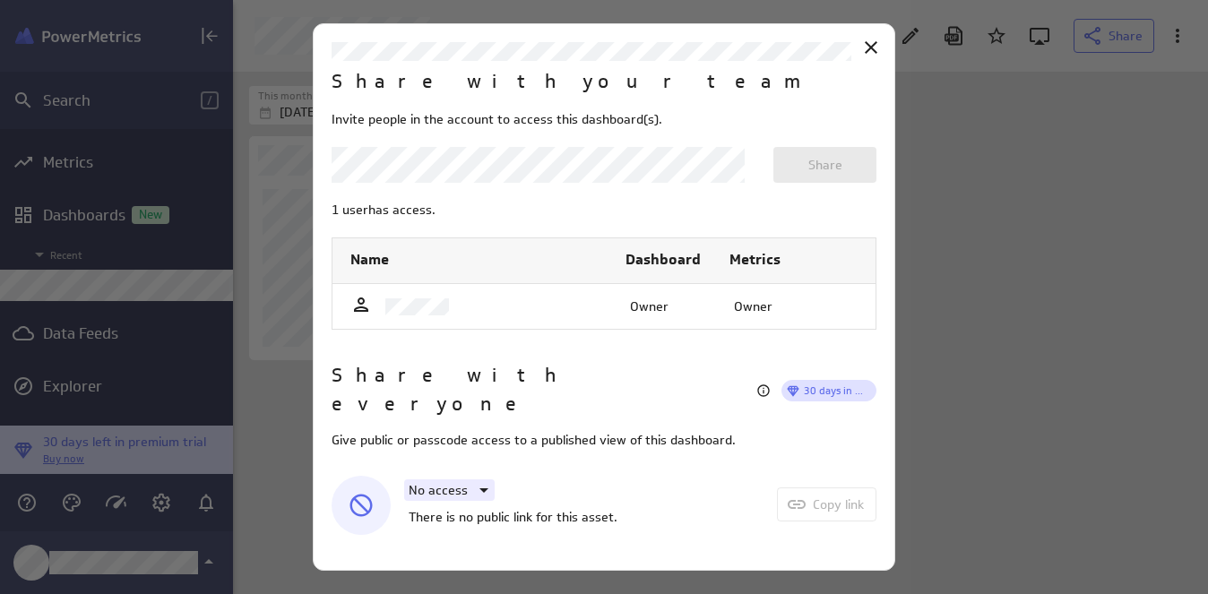
click at [443, 480] on div "No access" at bounding box center [449, 491] width 91 height 22
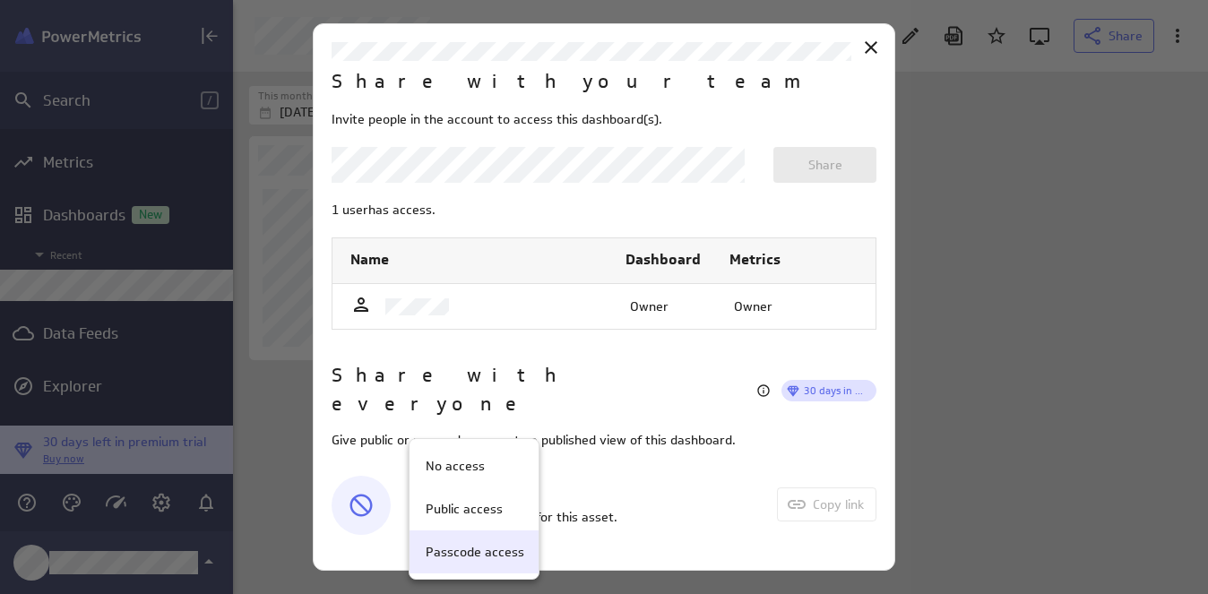
click at [464, 553] on p "Passcode access" at bounding box center [475, 552] width 99 height 19
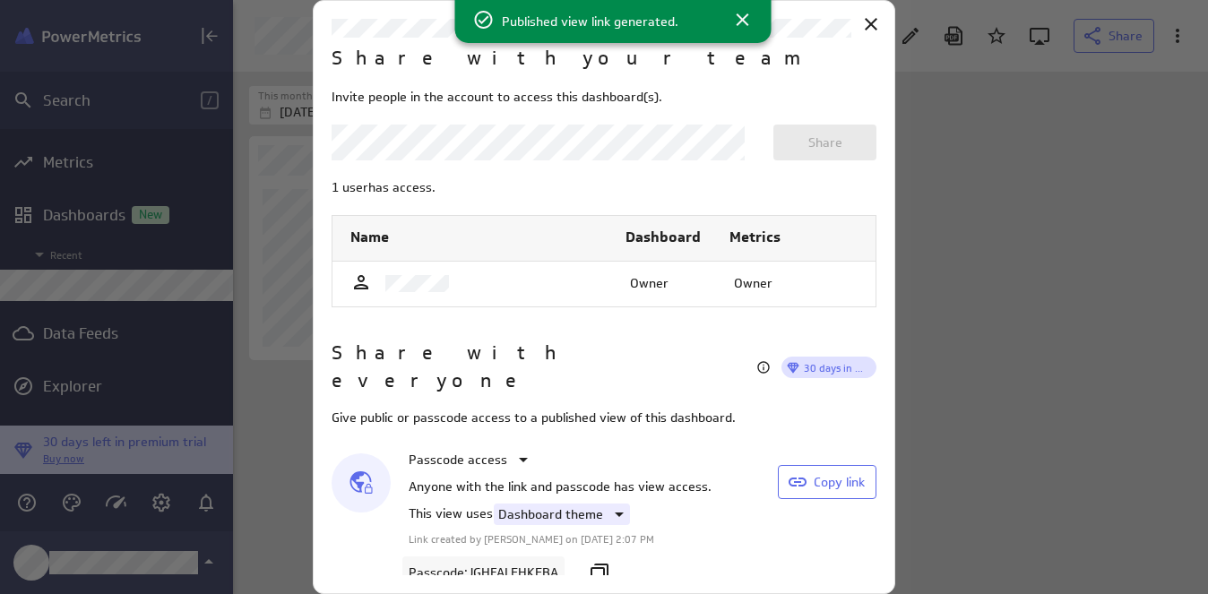
click at [573, 504] on div "Dashboard theme" at bounding box center [562, 515] width 136 height 22
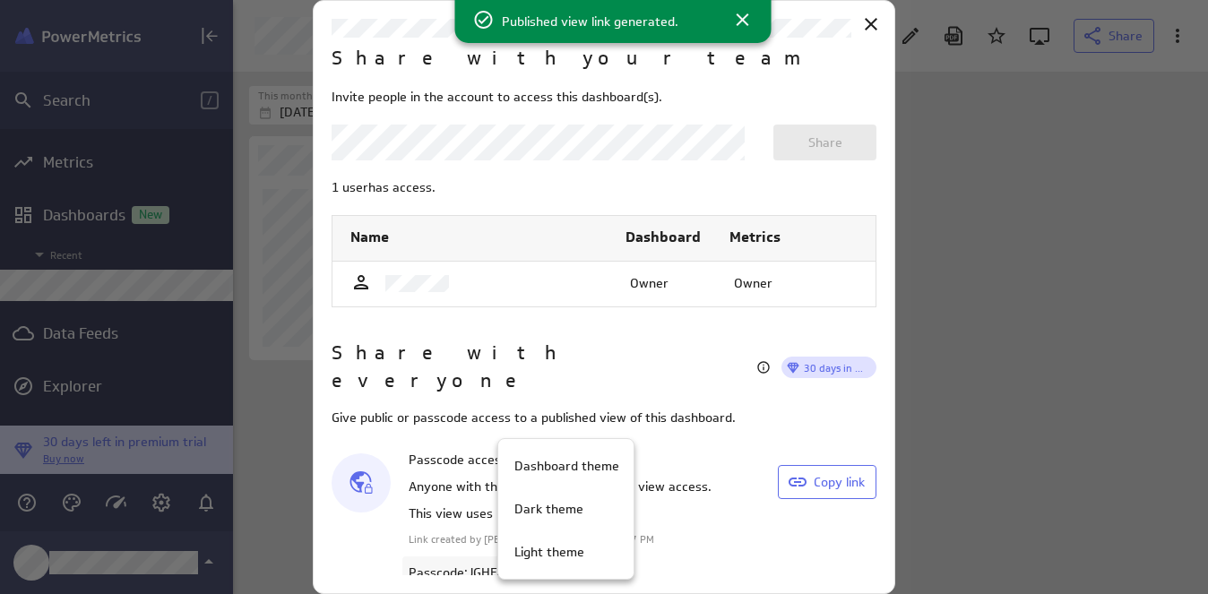
click at [697, 484] on div at bounding box center [604, 297] width 1208 height 594
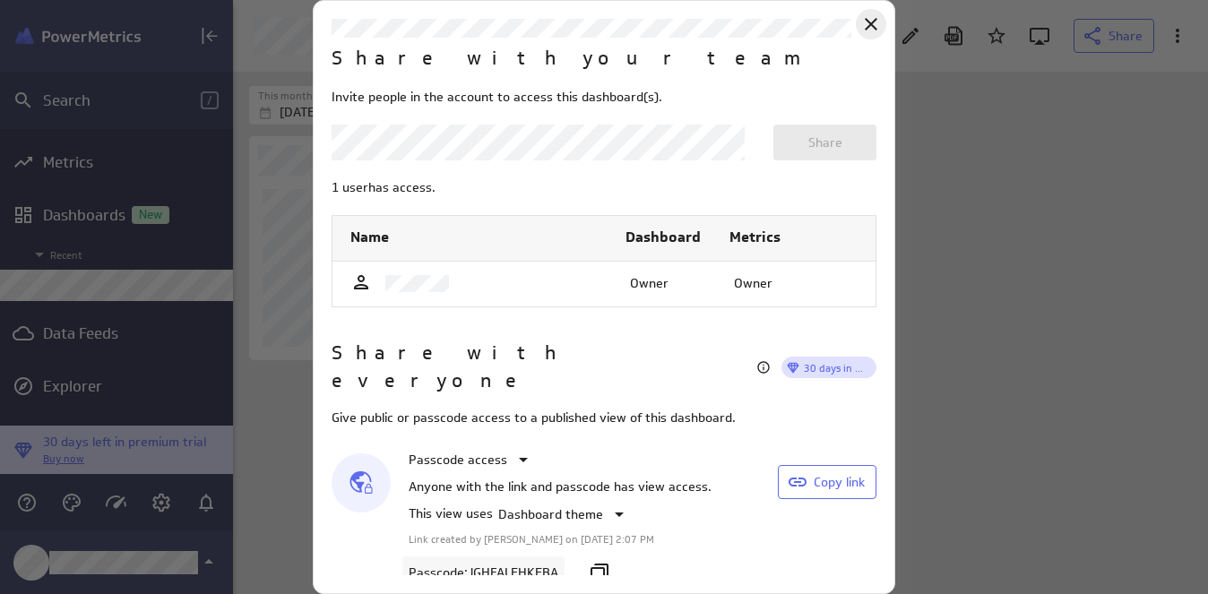
click at [870, 27] on icon "Close" at bounding box center [872, 24] width 22 height 22
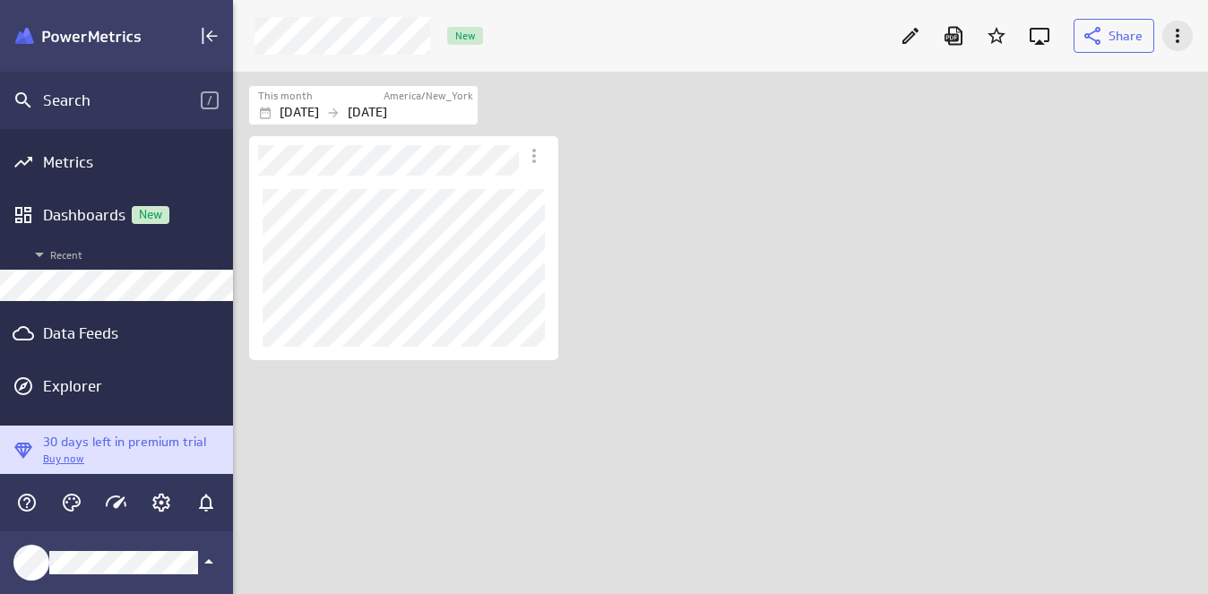
click at [1181, 37] on icon "More actions" at bounding box center [1178, 36] width 22 height 22
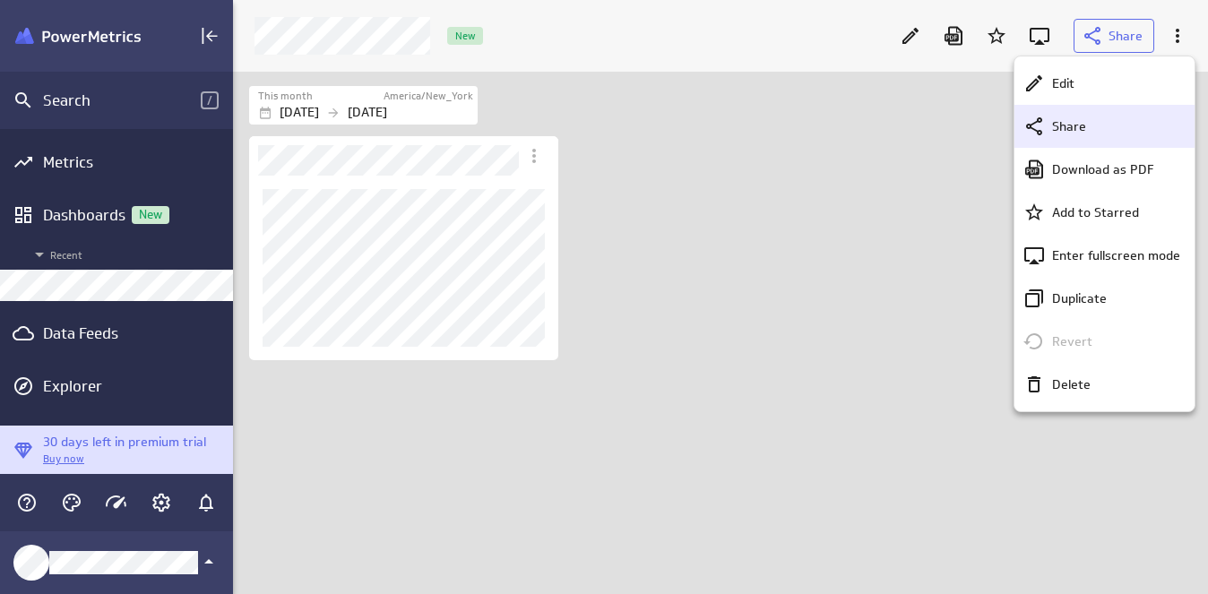
click at [1062, 133] on p "Share" at bounding box center [1069, 126] width 34 height 19
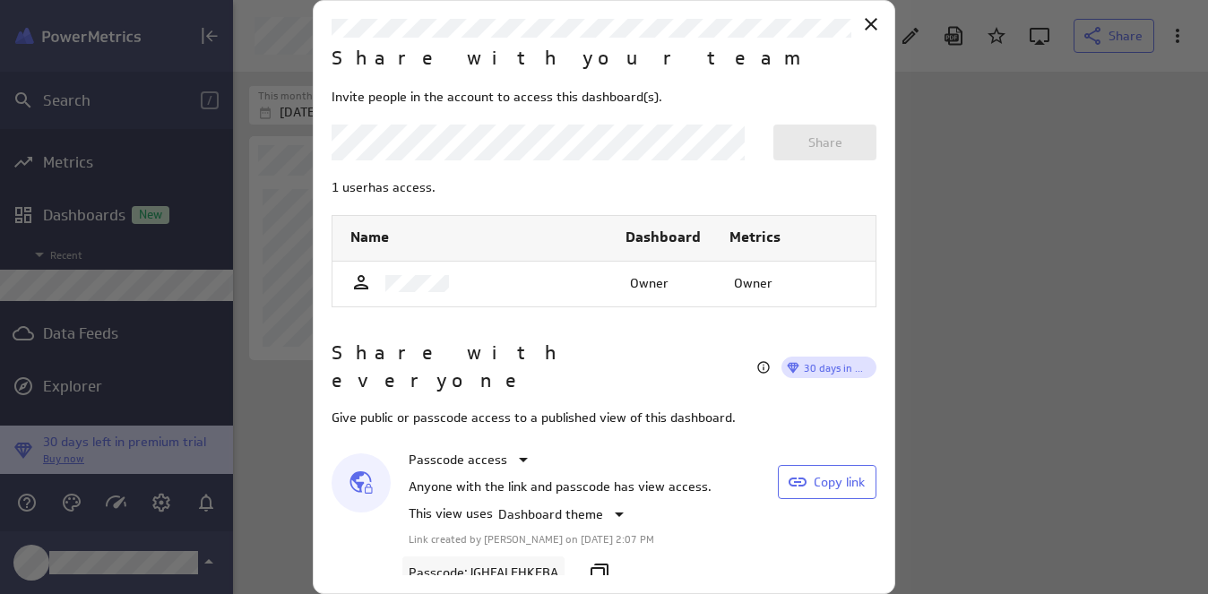
click at [1062, 239] on div at bounding box center [604, 297] width 1208 height 594
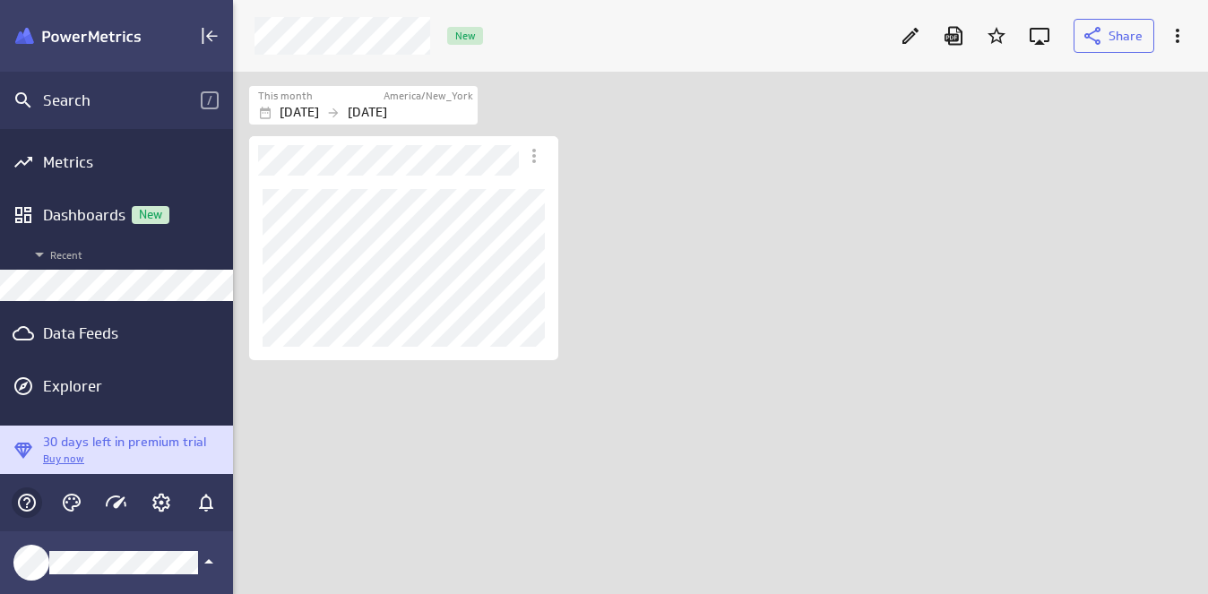
click at [30, 511] on icon "Help & PowerMetrics Assistant" at bounding box center [27, 503] width 22 height 22
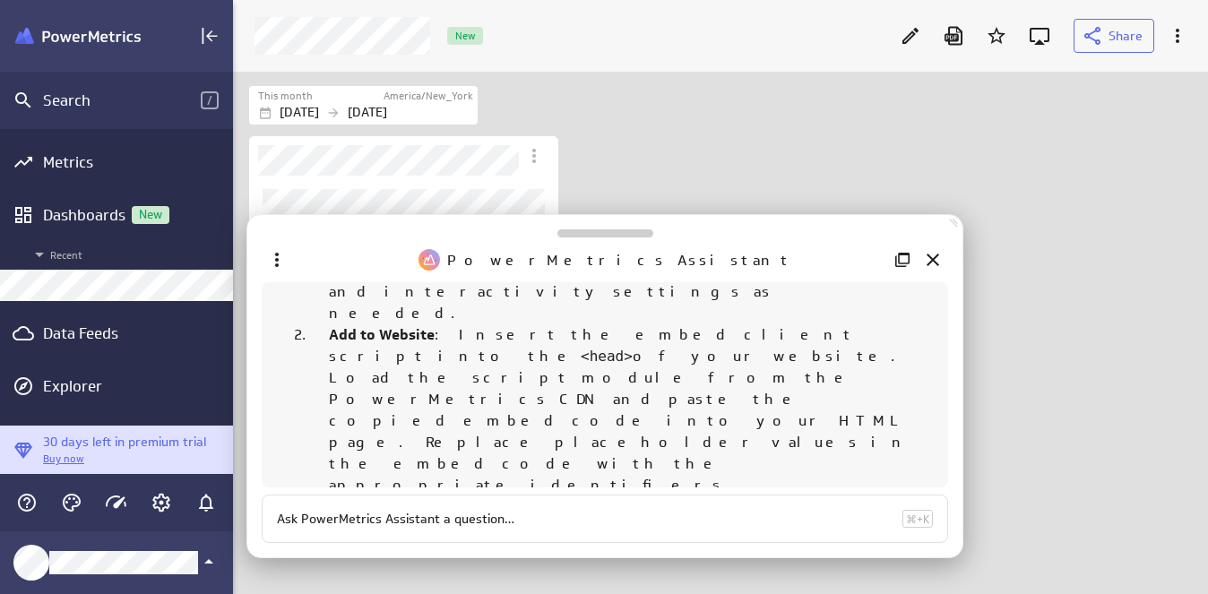
click at [380, 517] on textarea at bounding box center [586, 519] width 619 height 17
type textarea "when you embed can you set the time frame for the dashboard?"
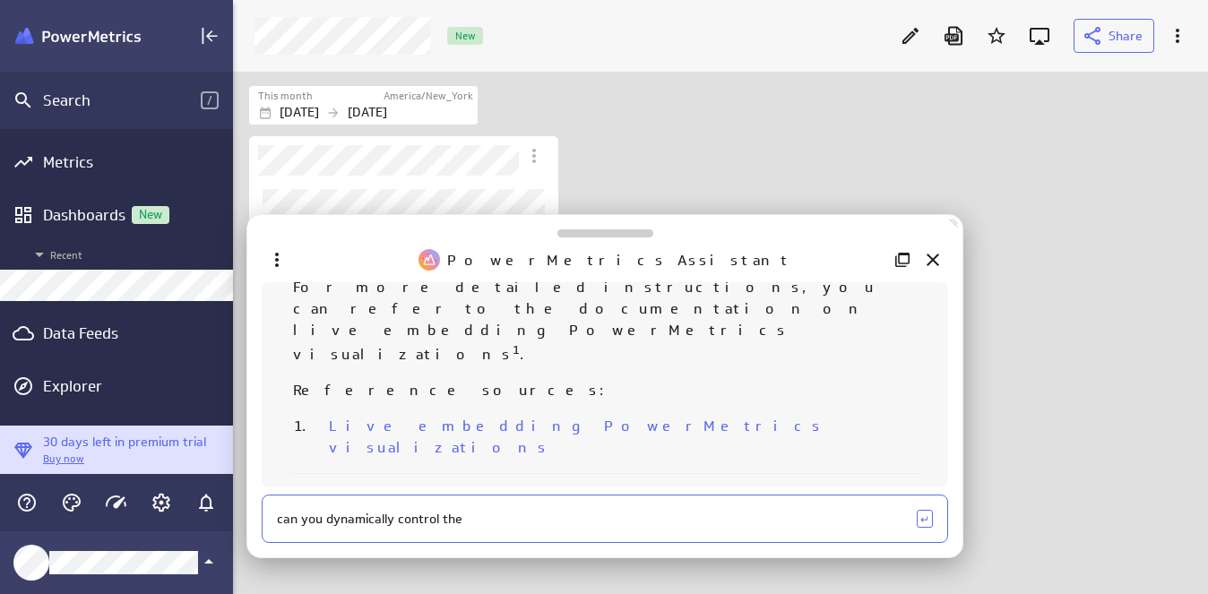
scroll to position [527, 0]
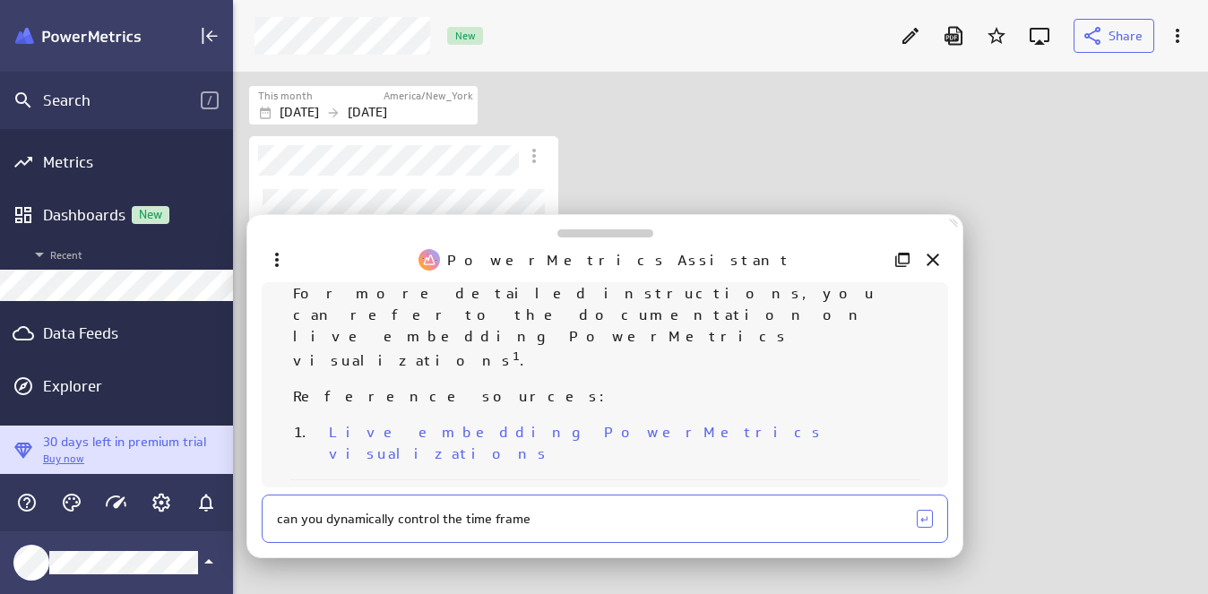
type textarea "can you dynamically control the time frame?"
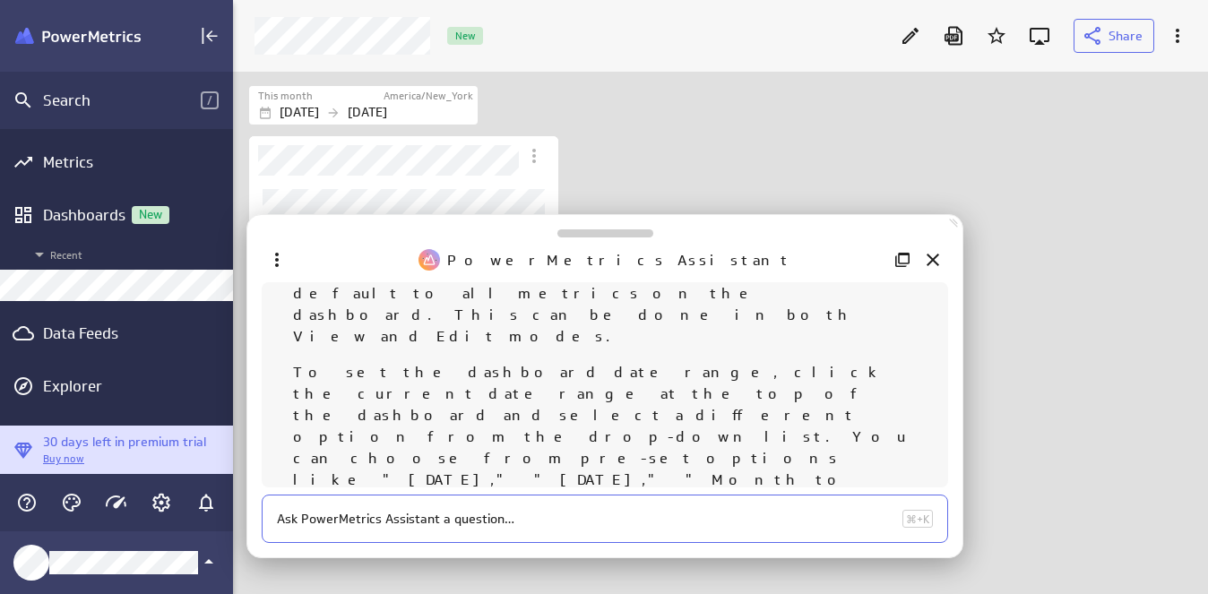
scroll to position [978, 0]
type textarea "can you look at trends?"
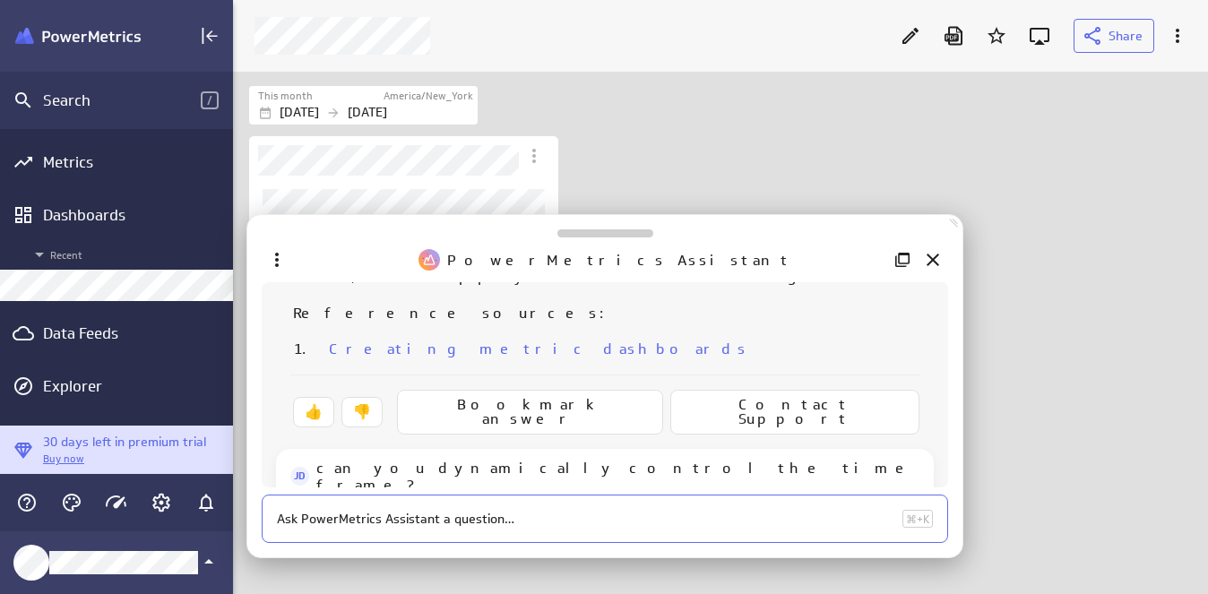
scroll to position [1189, 0]
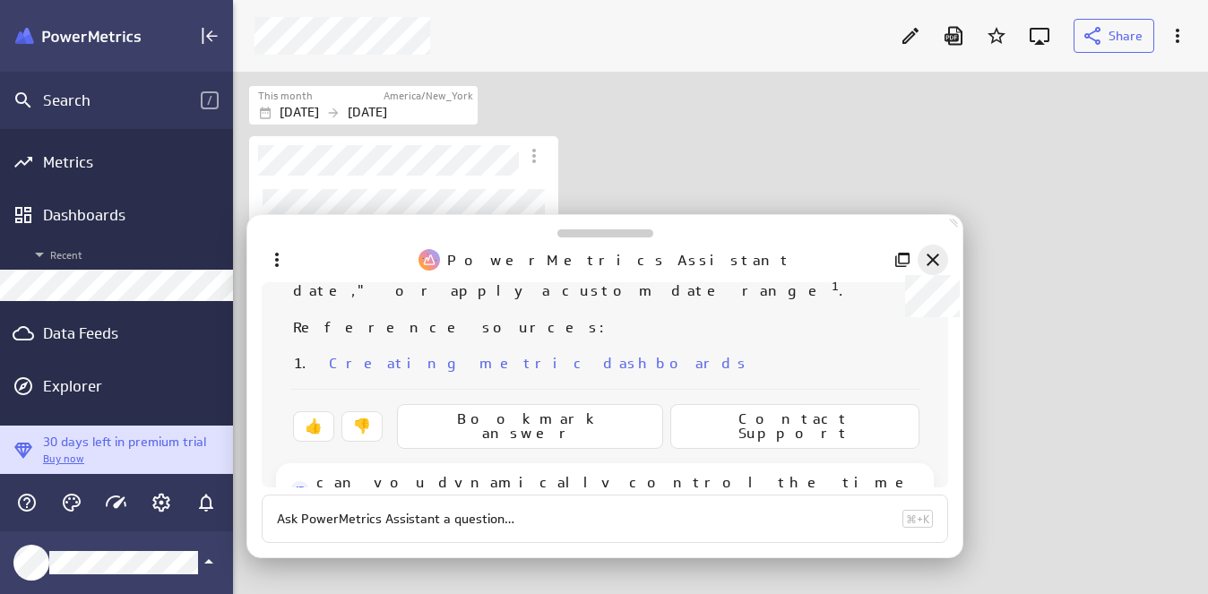
click at [939, 255] on icon at bounding box center [933, 260] width 22 height 22
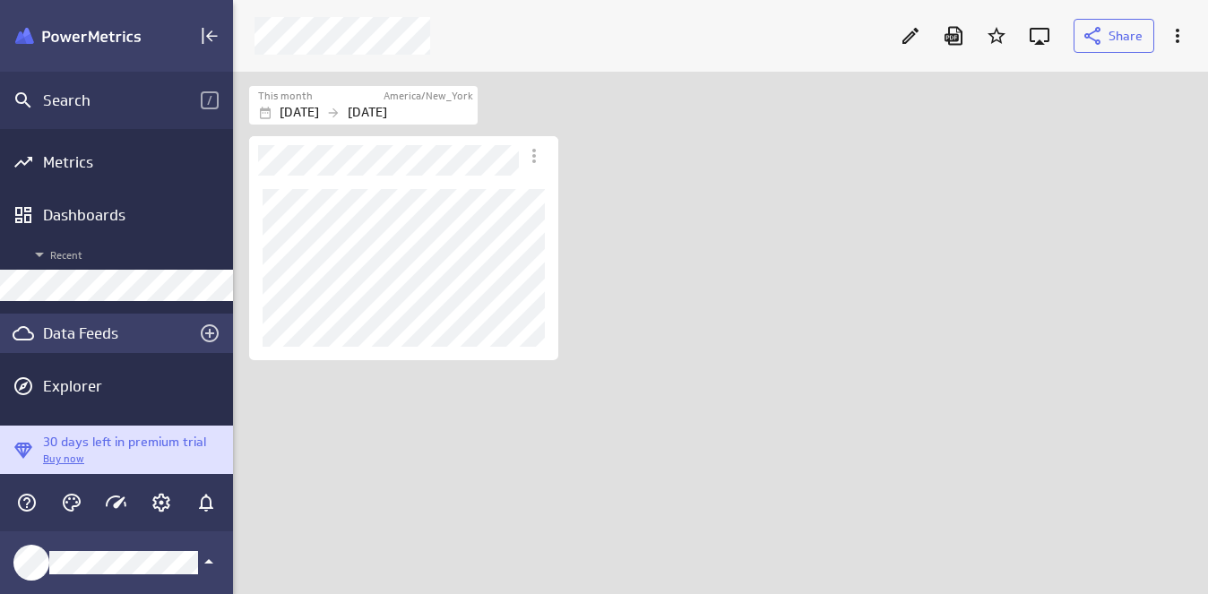
click at [107, 335] on div "Data Feeds" at bounding box center [116, 334] width 147 height 20
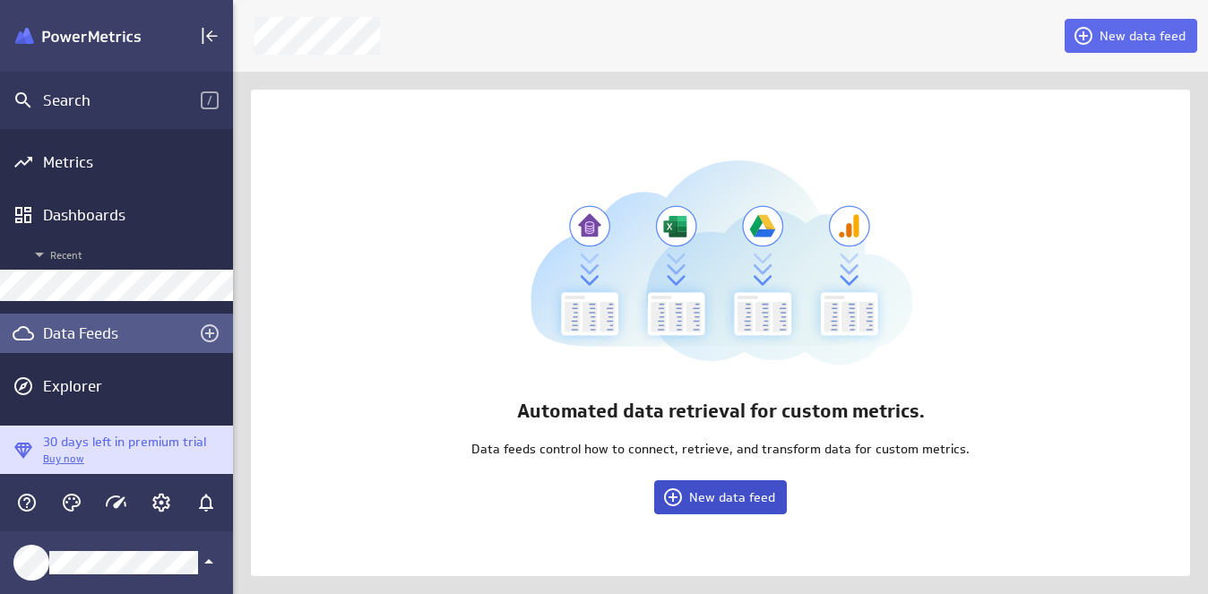
click at [745, 504] on span "New data feed" at bounding box center [732, 497] width 86 height 16
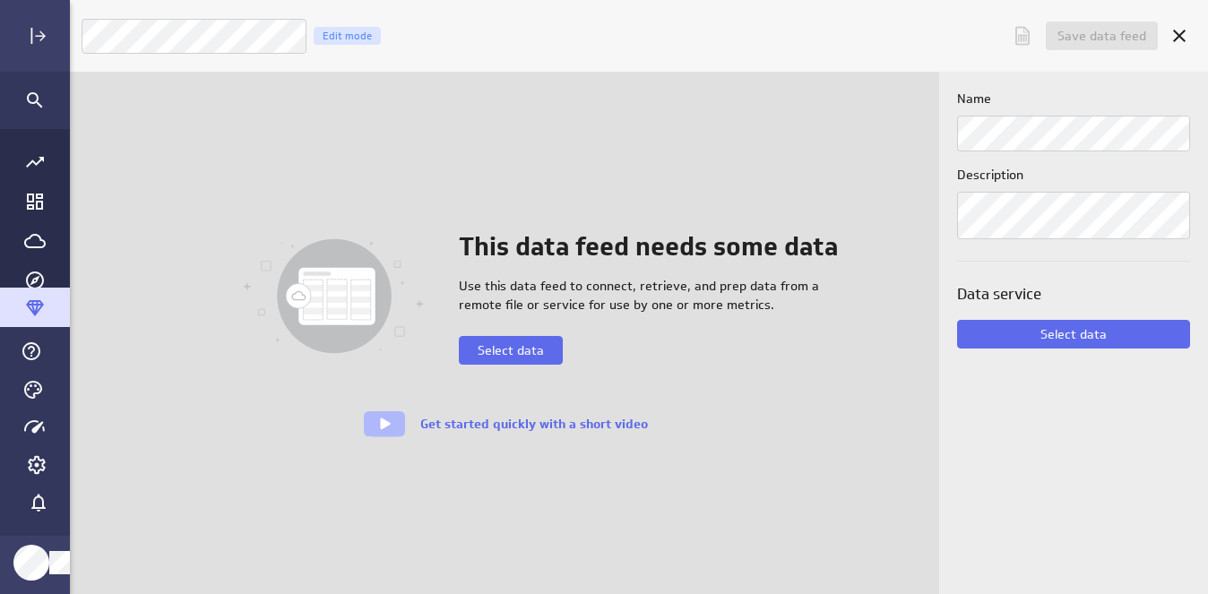
scroll to position [595, 1147]
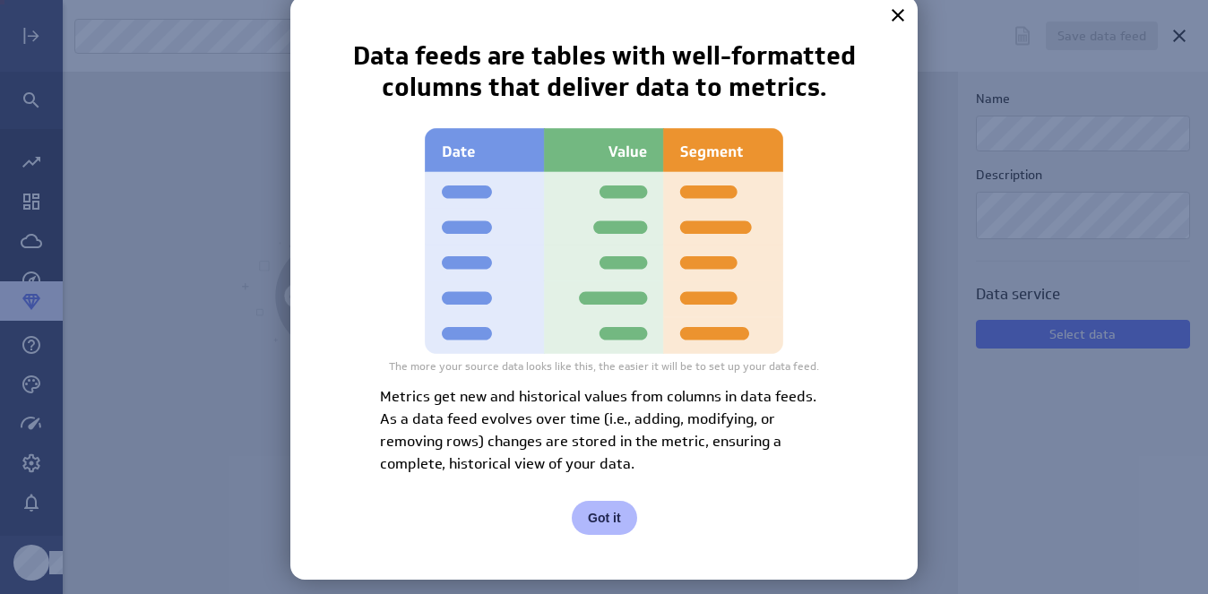
click at [587, 541] on div "Data feeds are tables with well-formatted columns that deliver data to metrics.…" at bounding box center [604, 288] width 628 height 584
click at [603, 527] on button "Got it" at bounding box center [604, 518] width 65 height 34
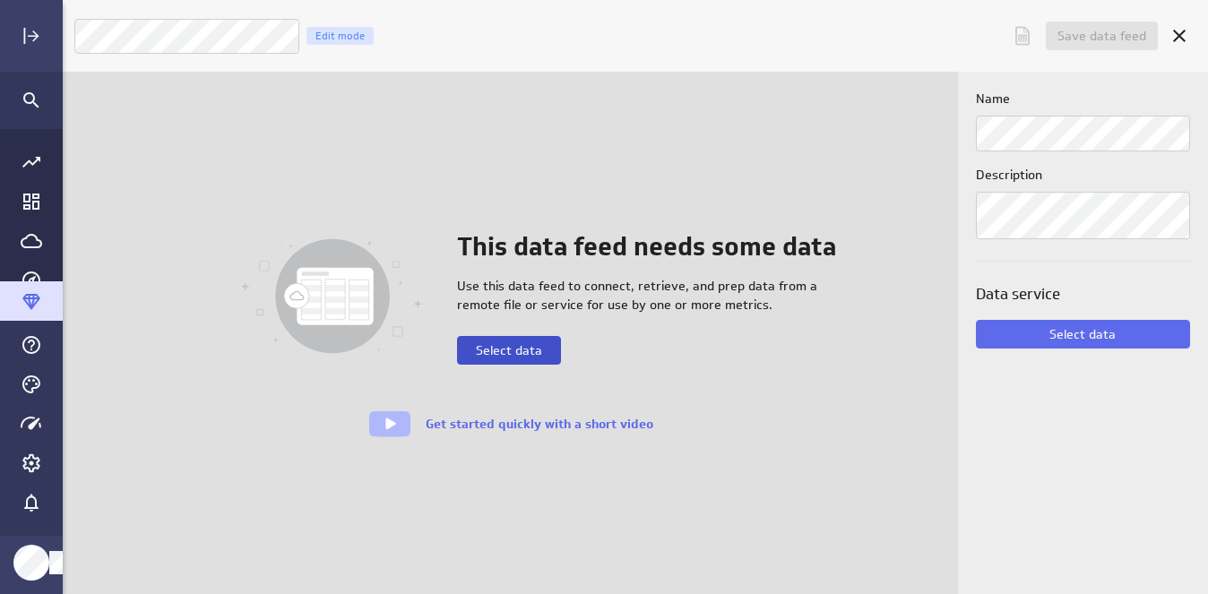
click at [515, 361] on button "Select data" at bounding box center [509, 350] width 104 height 29
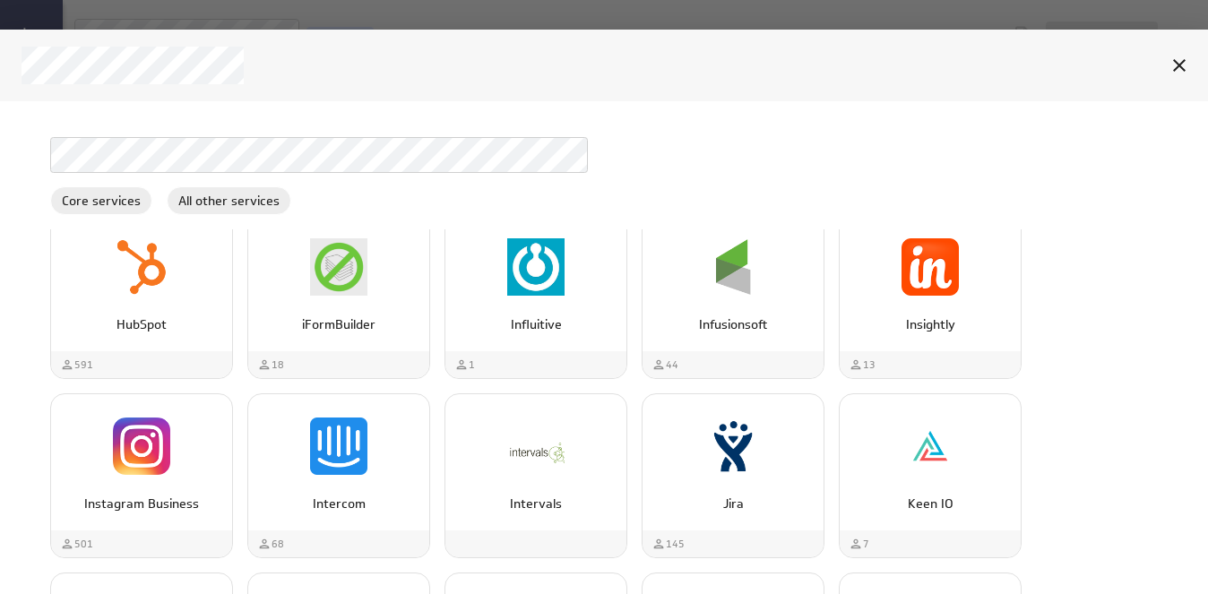
scroll to position [3338, 0]
